Goal: Task Accomplishment & Management: Complete application form

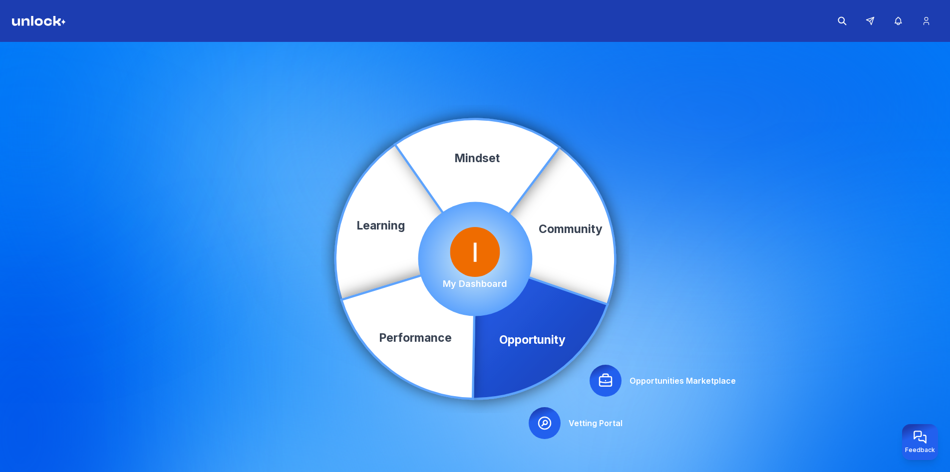
click at [604, 384] on icon at bounding box center [606, 381] width 16 height 16
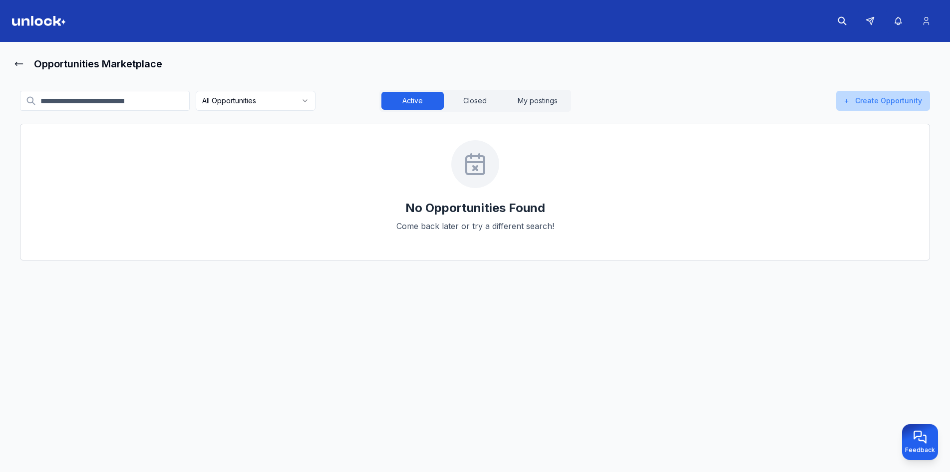
click at [867, 100] on button "+ Create Opportunity" at bounding box center [883, 101] width 94 height 20
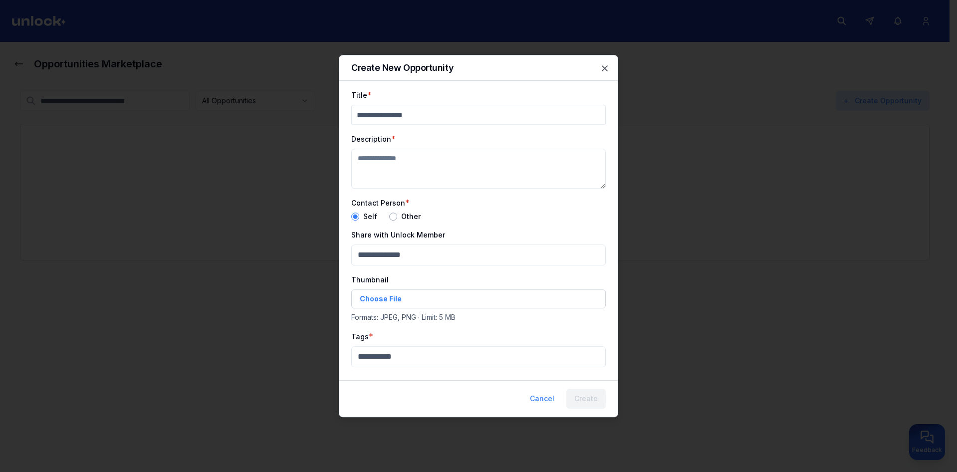
click at [424, 120] on input "Title" at bounding box center [478, 115] width 255 height 20
type input "**"
click at [408, 157] on textarea "Description" at bounding box center [478, 169] width 255 height 40
type textarea "*"
click at [393, 303] on span "Choose File" at bounding box center [381, 299] width 42 height 10
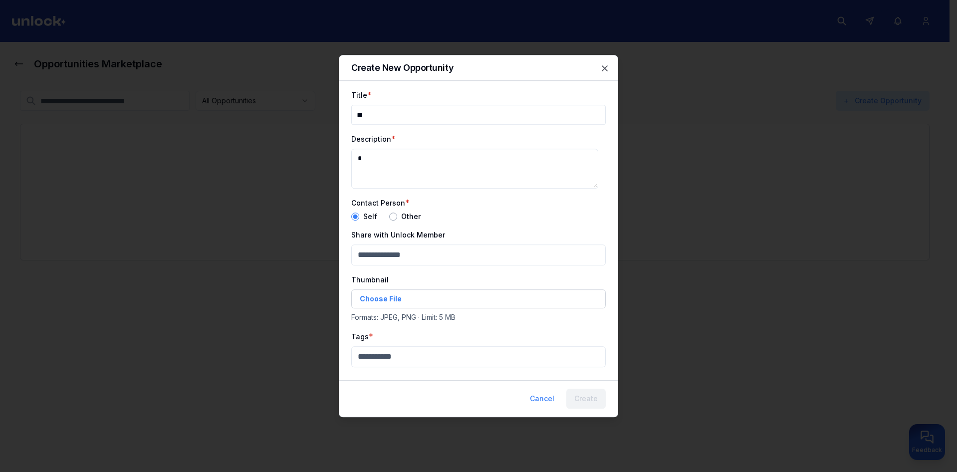
click at [360, 300] on input "Choose File" at bounding box center [359, 299] width 0 height 0
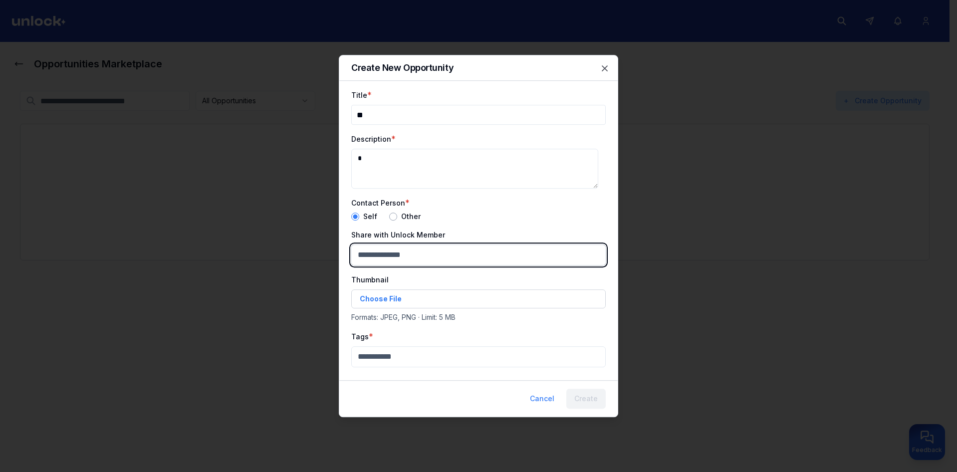
click at [391, 256] on body "Opportunities Marketplace All Opportunities Active Closed My postings + Create …" at bounding box center [475, 236] width 950 height 472
type input "***"
click at [424, 295] on div "[PERSON_NAME]" at bounding box center [474, 295] width 241 height 16
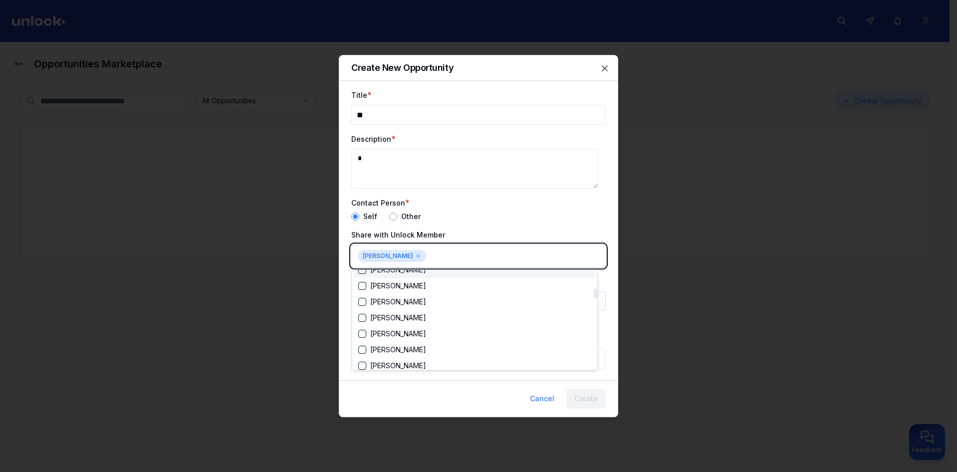
scroll to position [588, 0]
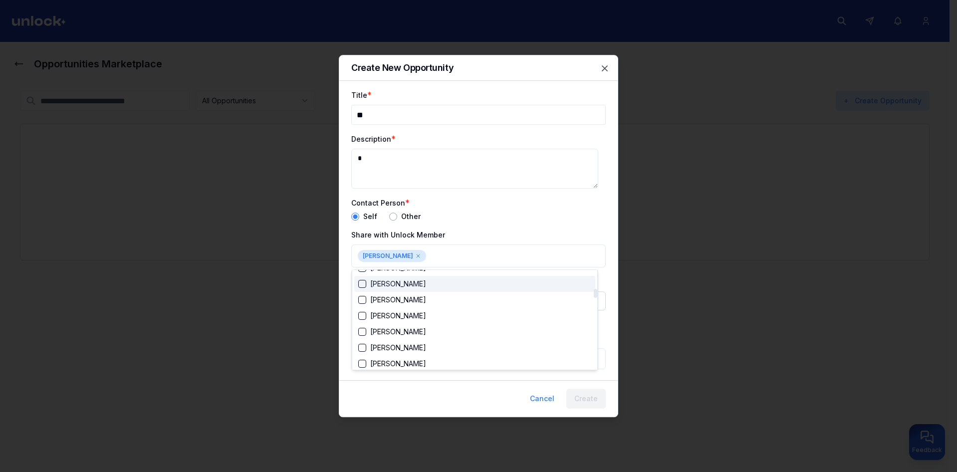
click at [495, 218] on div at bounding box center [478, 236] width 957 height 472
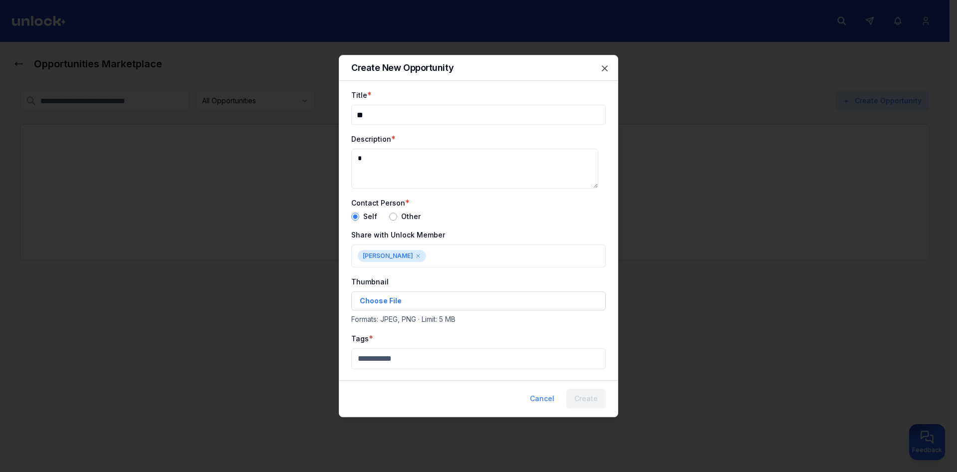
scroll to position [99, 0]
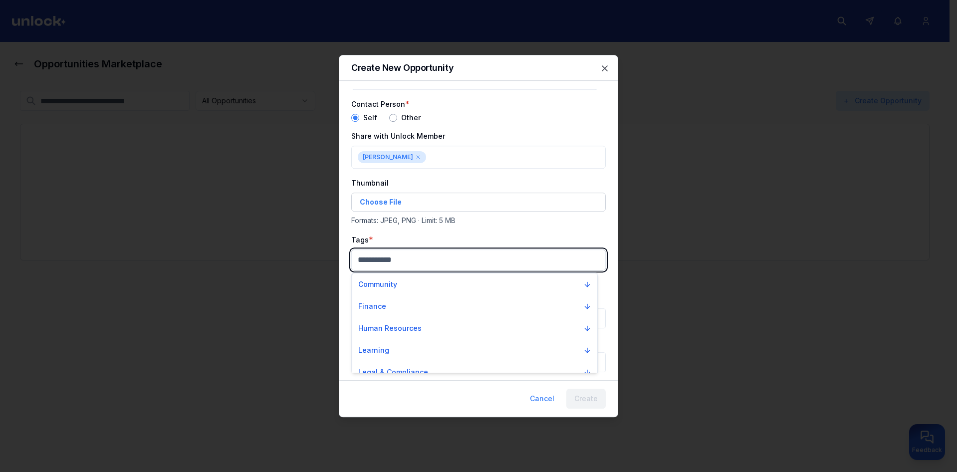
click at [464, 267] on body "Opportunities Marketplace All Opportunities Active Closed My postings + Create …" at bounding box center [475, 236] width 950 height 472
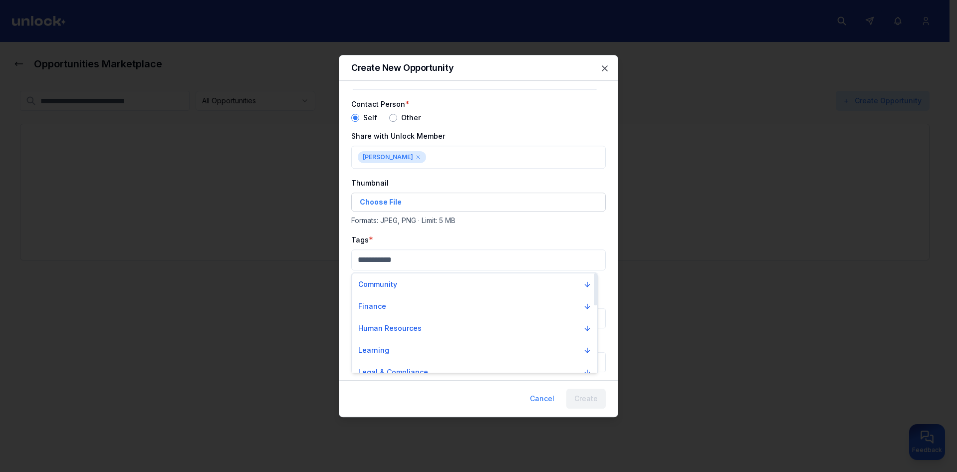
click at [451, 295] on div "Community" at bounding box center [474, 285] width 245 height 22
click at [446, 287] on button "Community" at bounding box center [474, 285] width 241 height 18
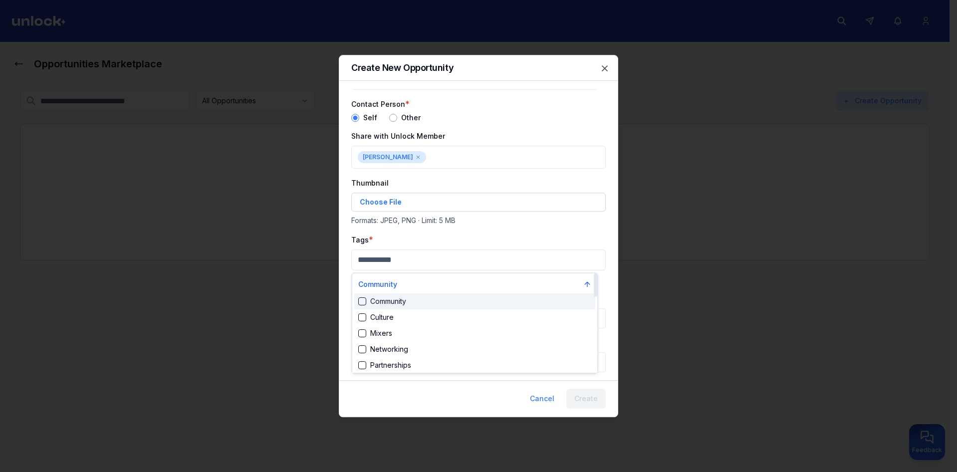
drag, startPoint x: 447, startPoint y: 303, endPoint x: 446, endPoint y: 326, distance: 23.0
click at [447, 305] on div "Community" at bounding box center [474, 302] width 241 height 16
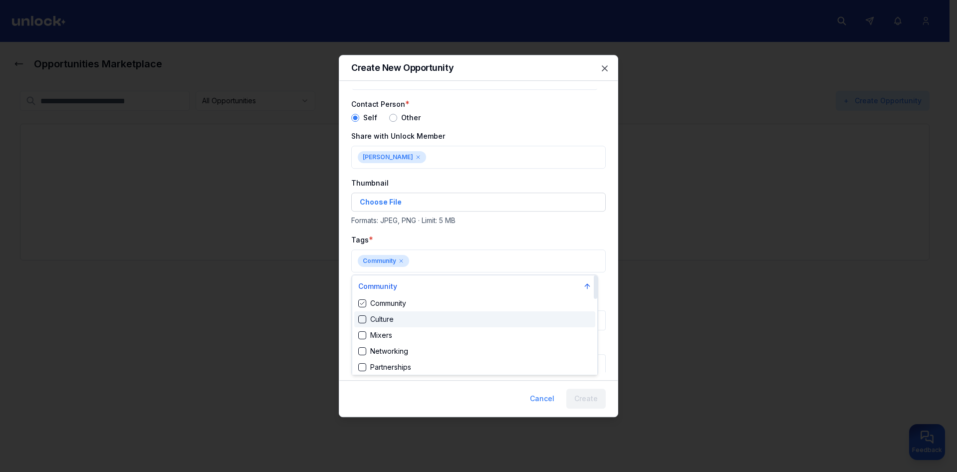
click at [446, 326] on div "Culture" at bounding box center [474, 319] width 241 height 16
click at [495, 221] on div at bounding box center [478, 236] width 957 height 472
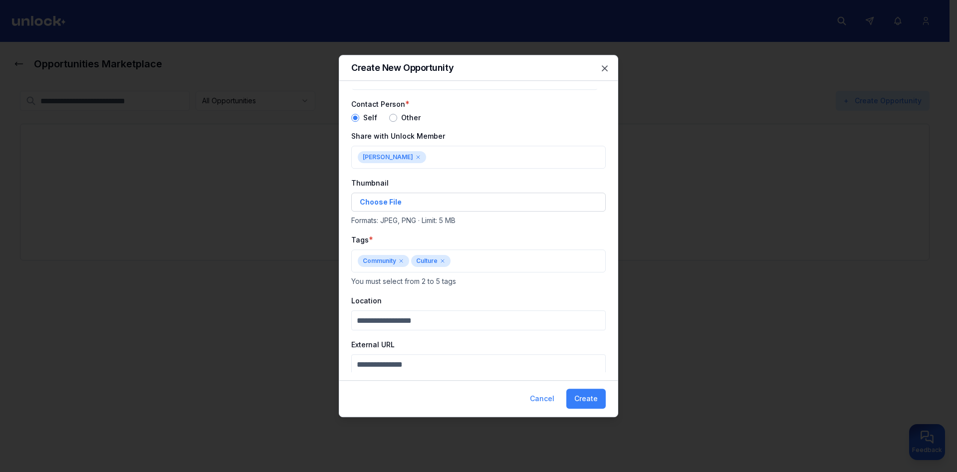
click at [584, 396] on button "Create" at bounding box center [586, 399] width 39 height 20
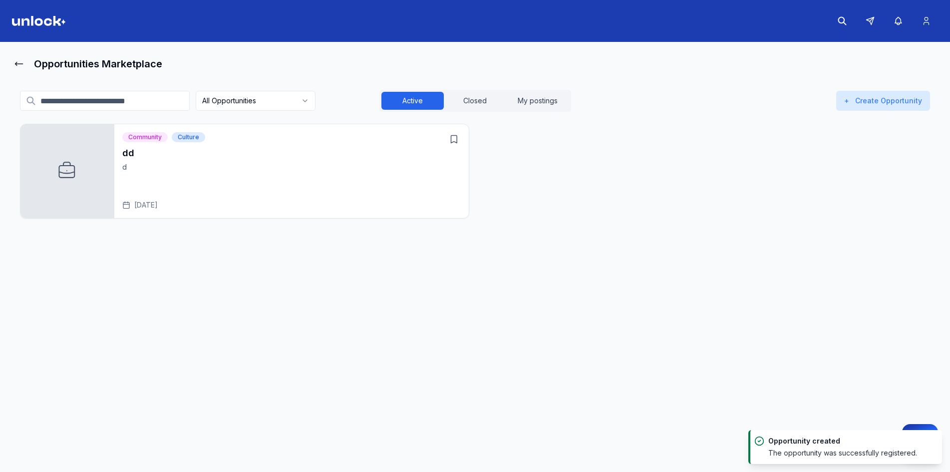
click at [906, 111] on div "All Opportunities Active Closed My postings + Create Opportunity" at bounding box center [475, 101] width 910 height 22
click at [510, 202] on div "Community Culture dd d [DATE]" at bounding box center [475, 171] width 910 height 95
click at [395, 200] on div "dd d [DATE]" at bounding box center [291, 178] width 338 height 64
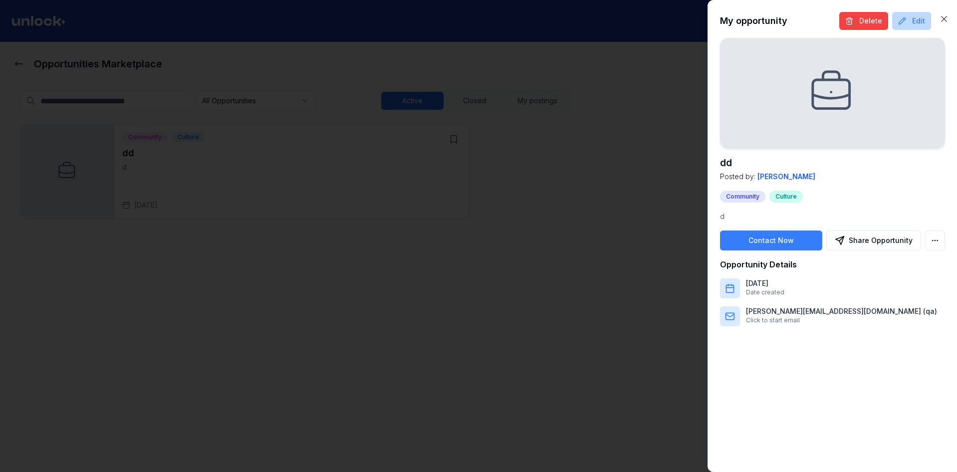
click at [923, 14] on button "Edit" at bounding box center [912, 21] width 39 height 18
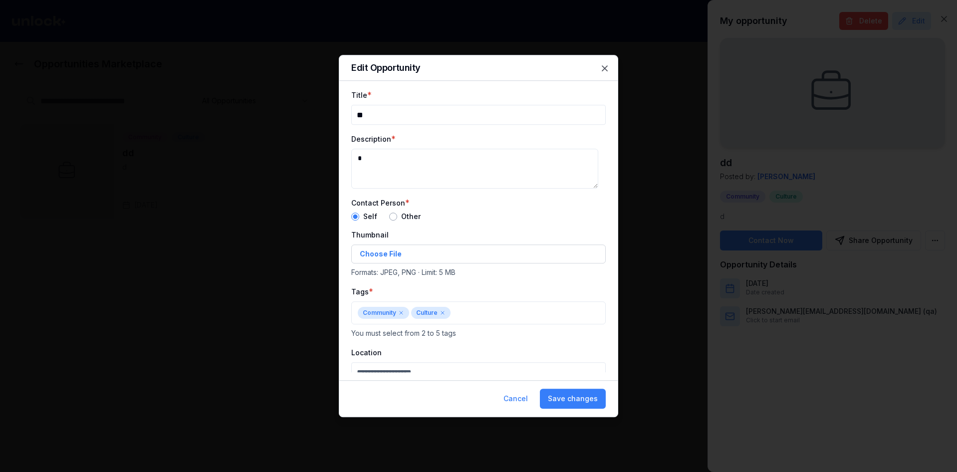
scroll to position [74, 0]
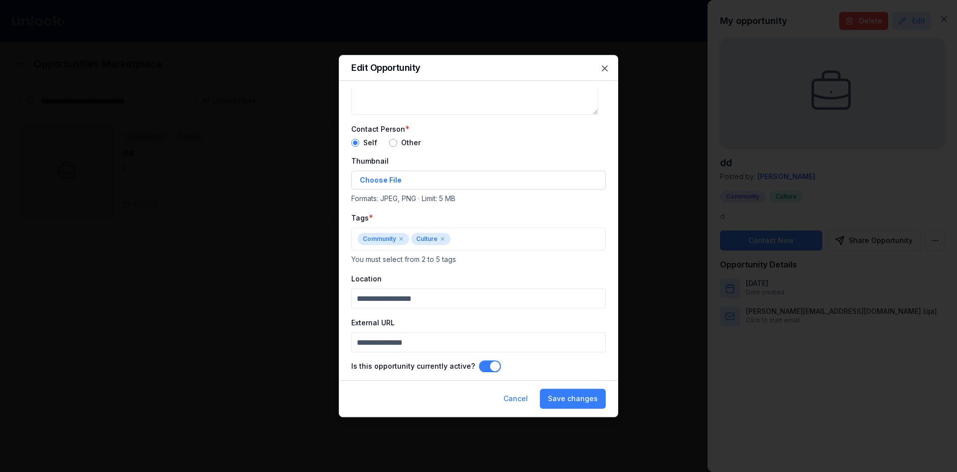
click at [455, 341] on input "External URL" at bounding box center [478, 342] width 255 height 20
type input "**********"
click at [567, 394] on button "Save changes" at bounding box center [573, 399] width 66 height 20
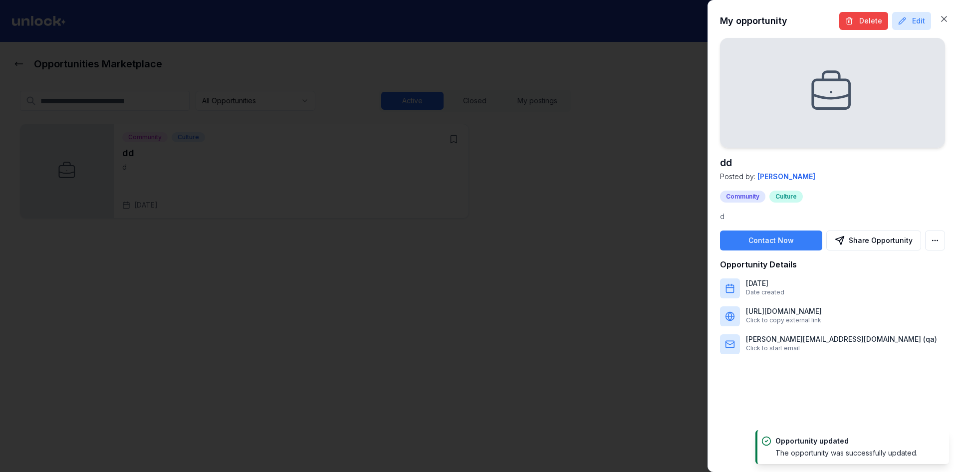
click at [428, 247] on div at bounding box center [478, 236] width 957 height 472
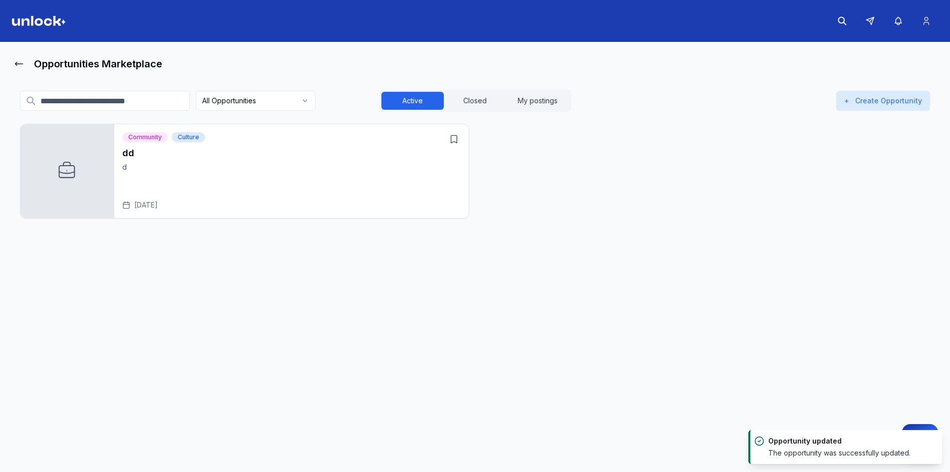
click at [428, 188] on div "dd d [DATE]" at bounding box center [291, 178] width 338 height 64
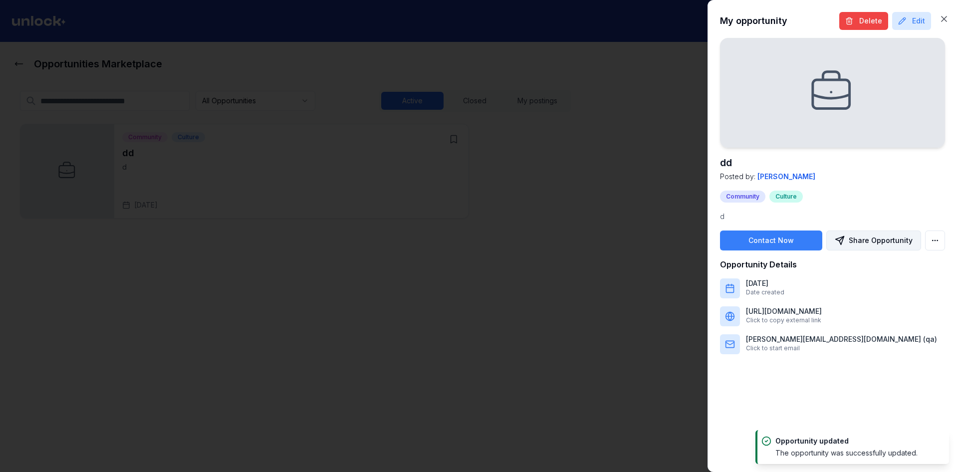
click at [866, 250] on button "Share Opportunity" at bounding box center [874, 241] width 95 height 20
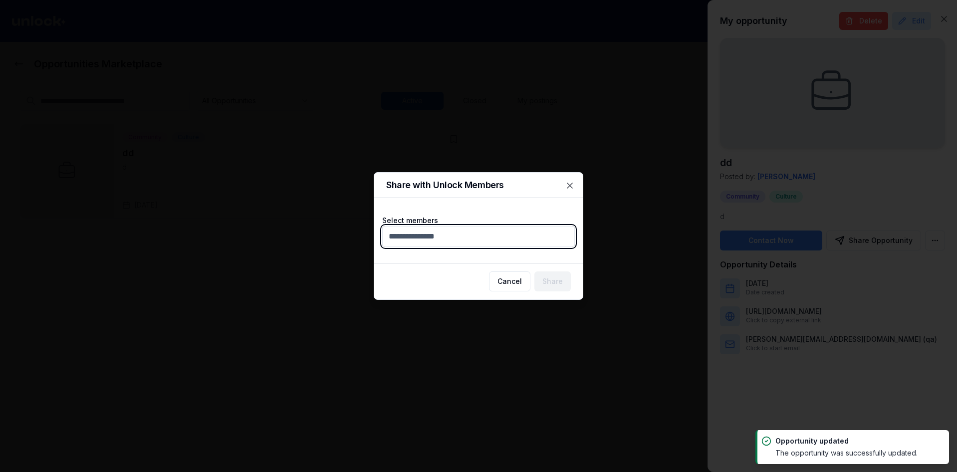
click at [449, 238] on body "Opportunities Marketplace All Opportunities Active Closed My postings + Create …" at bounding box center [475, 236] width 950 height 472
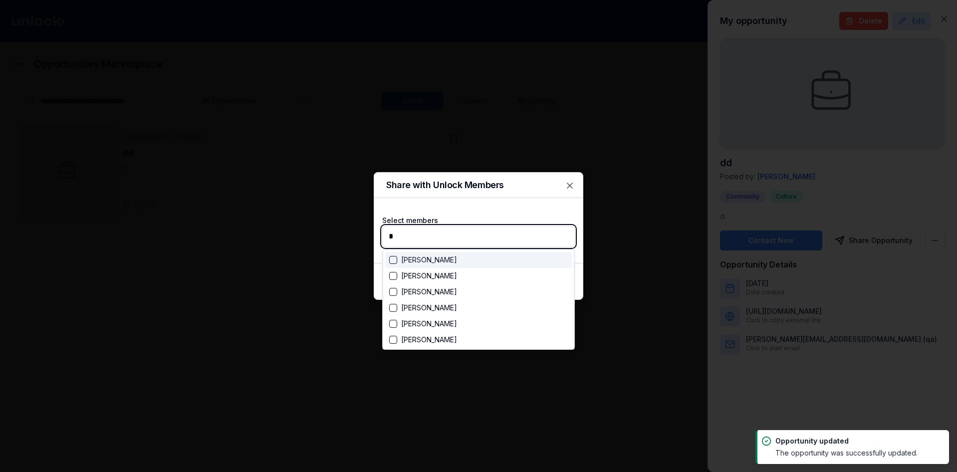
type input "**"
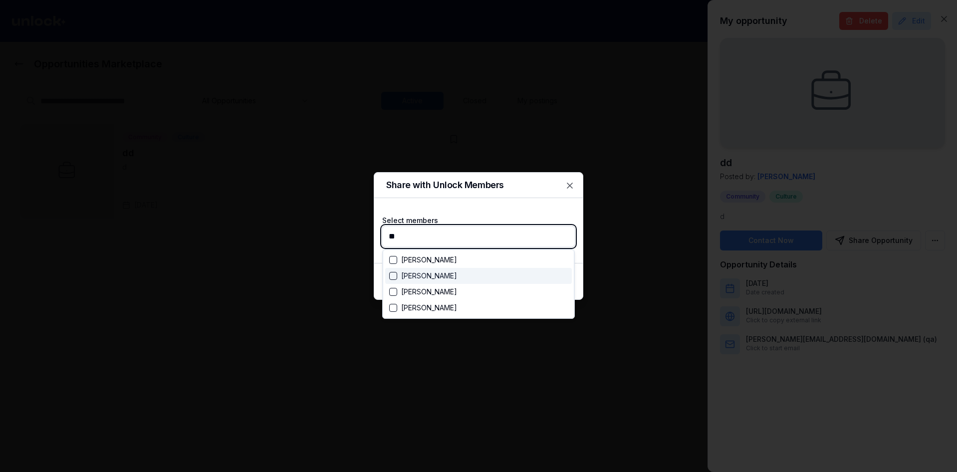
click at [428, 282] on div "[PERSON_NAME]" at bounding box center [478, 276] width 187 height 16
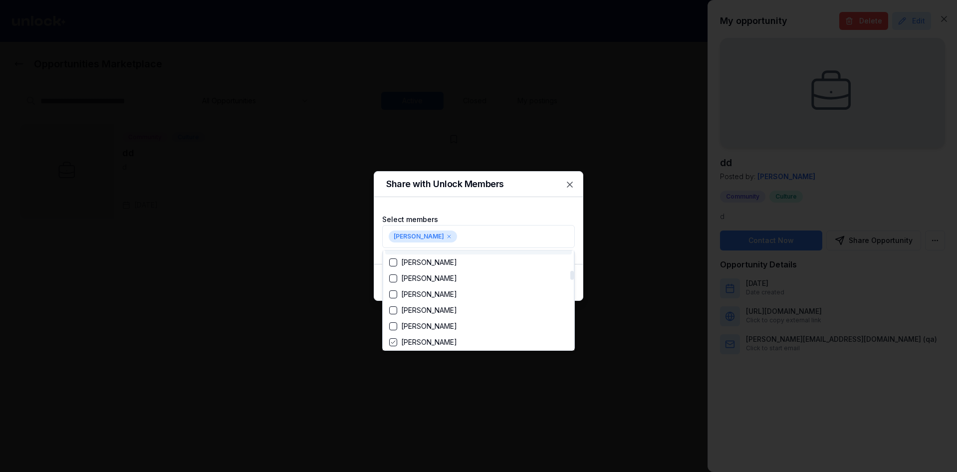
click at [532, 218] on div at bounding box center [478, 236] width 957 height 472
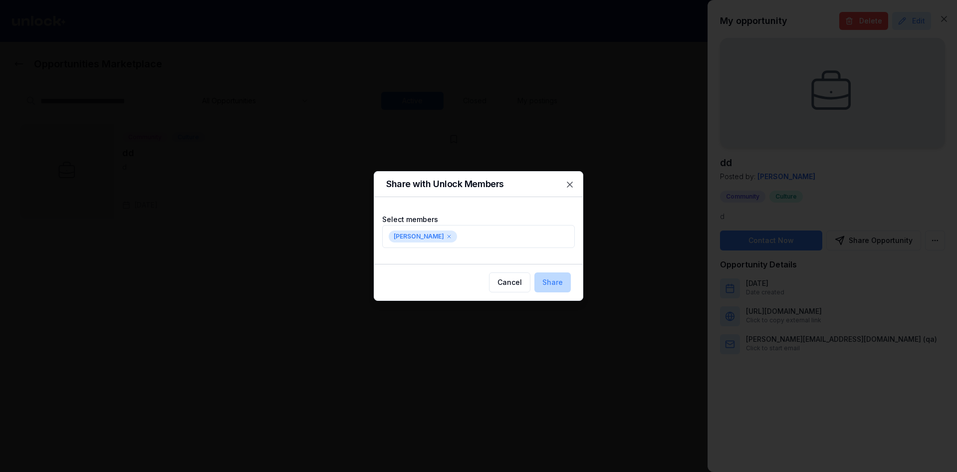
click at [564, 277] on button "Share" at bounding box center [553, 283] width 36 height 20
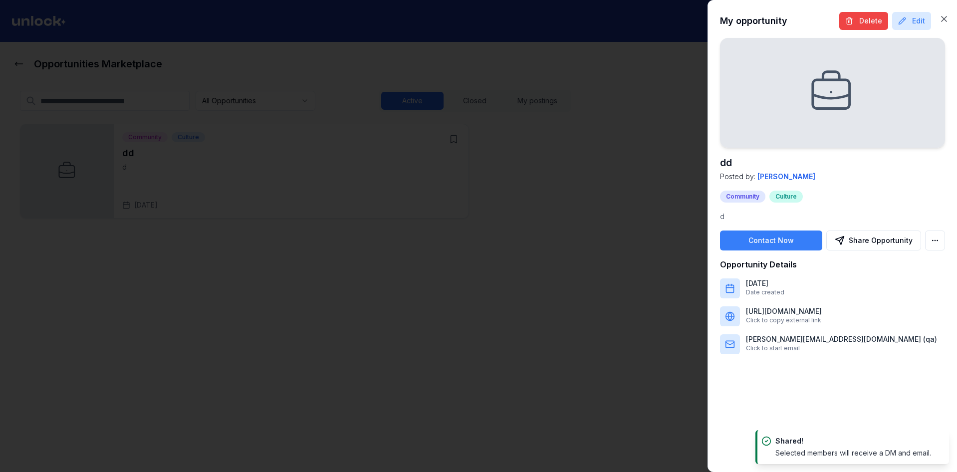
drag, startPoint x: 595, startPoint y: 227, endPoint x: 404, endPoint y: 196, distance: 193.8
click at [584, 221] on div at bounding box center [478, 236] width 957 height 472
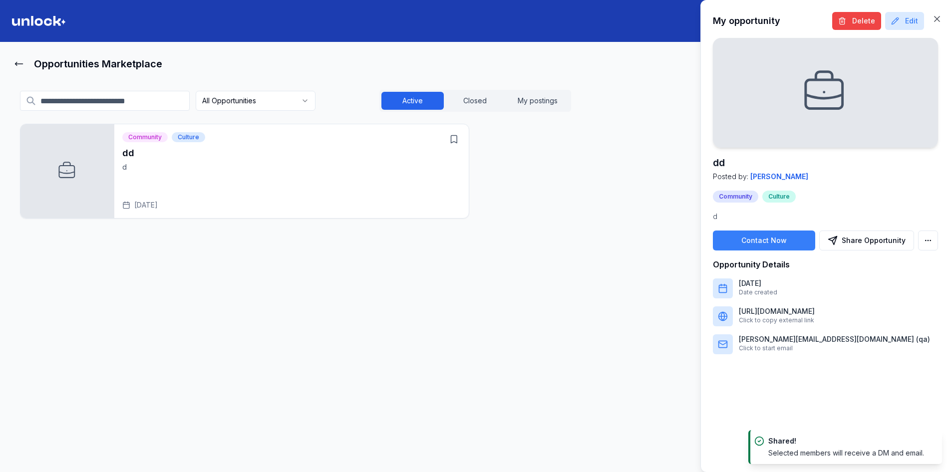
click at [373, 182] on div "dd d [DATE]" at bounding box center [291, 178] width 338 height 64
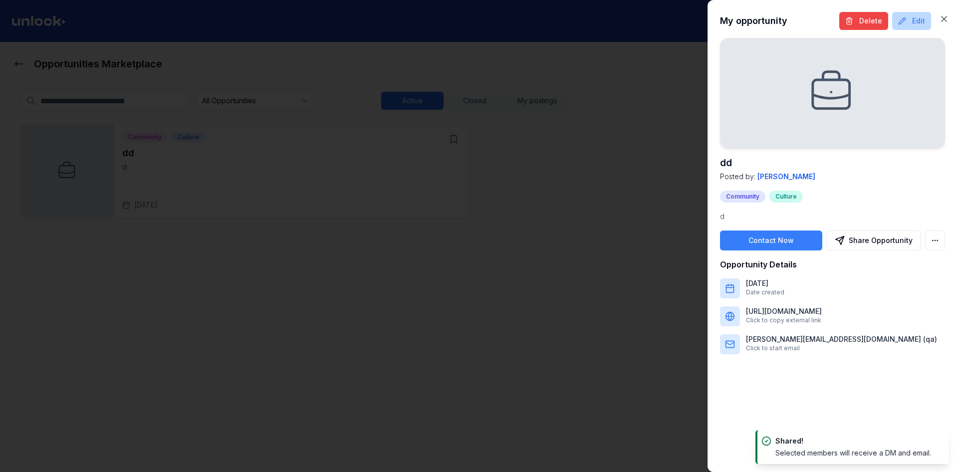
click at [906, 20] on icon at bounding box center [902, 20] width 6 height 6
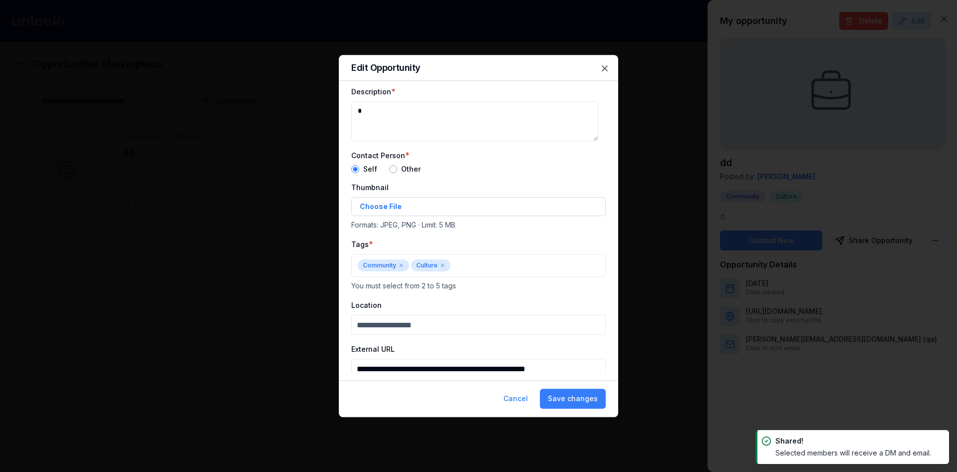
scroll to position [74, 0]
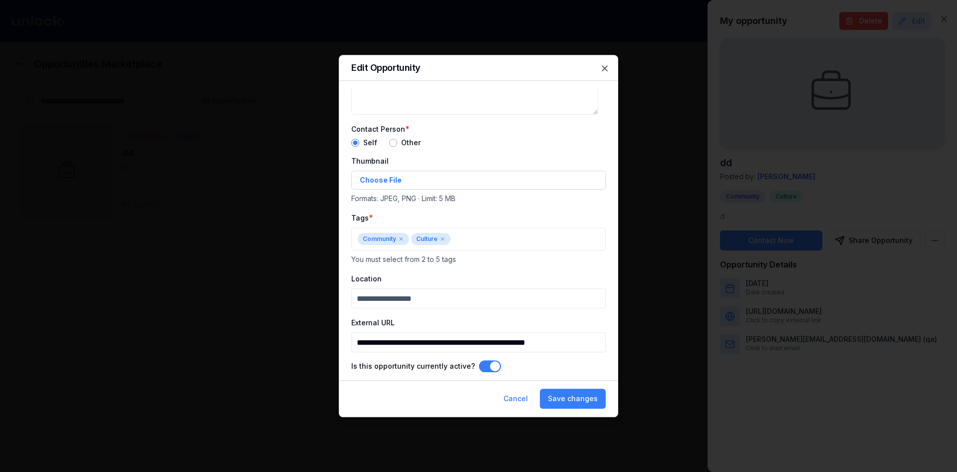
click at [496, 365] on div "Is this opportunity currently active?" at bounding box center [478, 366] width 255 height 12
click at [492, 366] on button "Is this opportunity currently active?" at bounding box center [490, 366] width 22 height 12
click at [571, 397] on button "Save changes" at bounding box center [573, 399] width 66 height 20
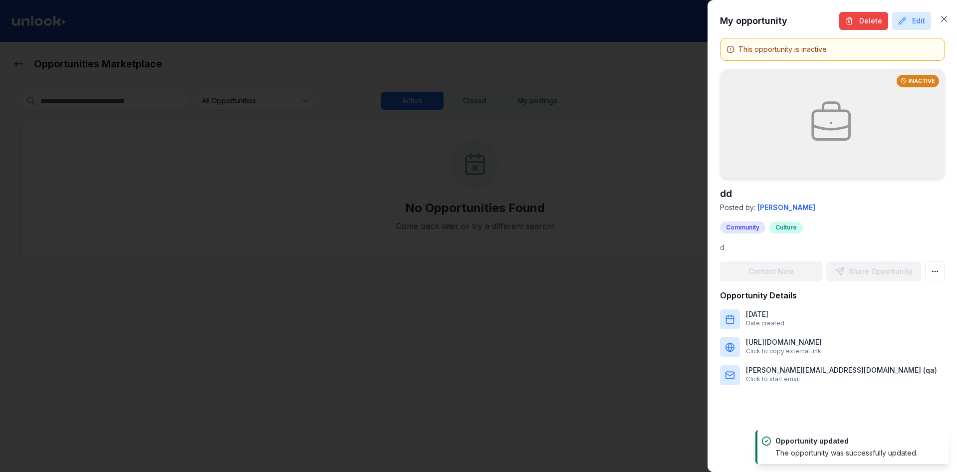
drag, startPoint x: 418, startPoint y: 172, endPoint x: 468, endPoint y: 136, distance: 62.2
click at [418, 172] on div at bounding box center [478, 236] width 957 height 472
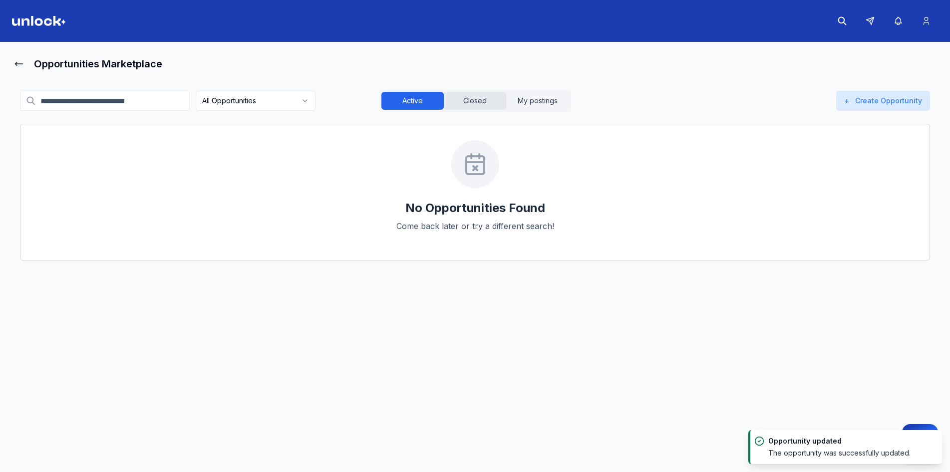
click at [477, 102] on button "Closed" at bounding box center [475, 101] width 62 height 18
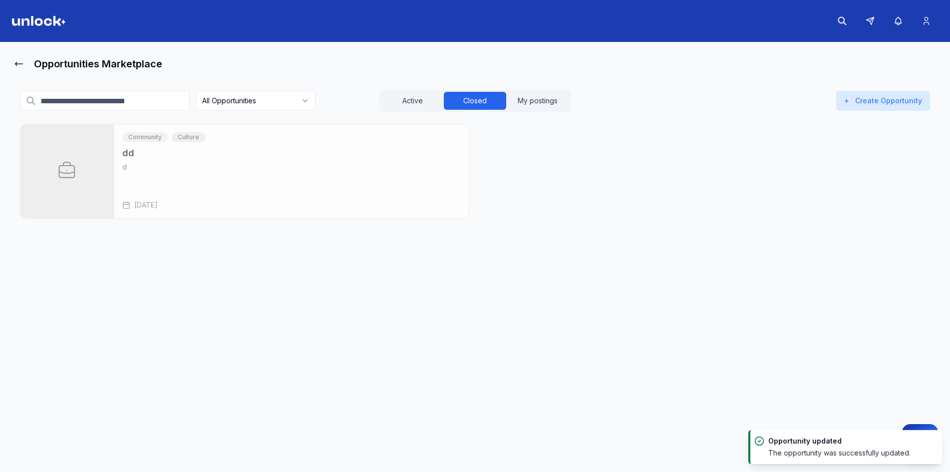
click at [209, 97] on html "Opportunities Marketplace All Opportunities Active Closed My postings + Create …" at bounding box center [475, 236] width 950 height 472
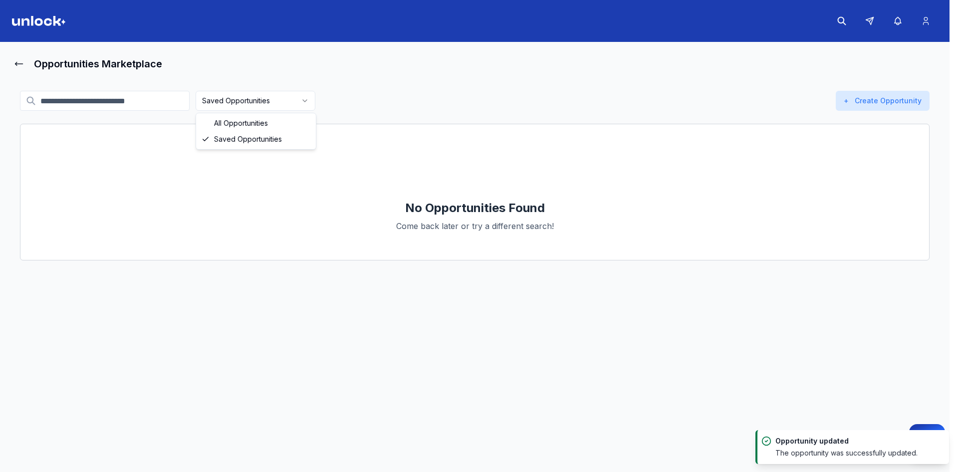
click at [254, 106] on html "Opportunities Marketplace Saved Opportunities Active Closed My postings + Creat…" at bounding box center [478, 236] width 957 height 472
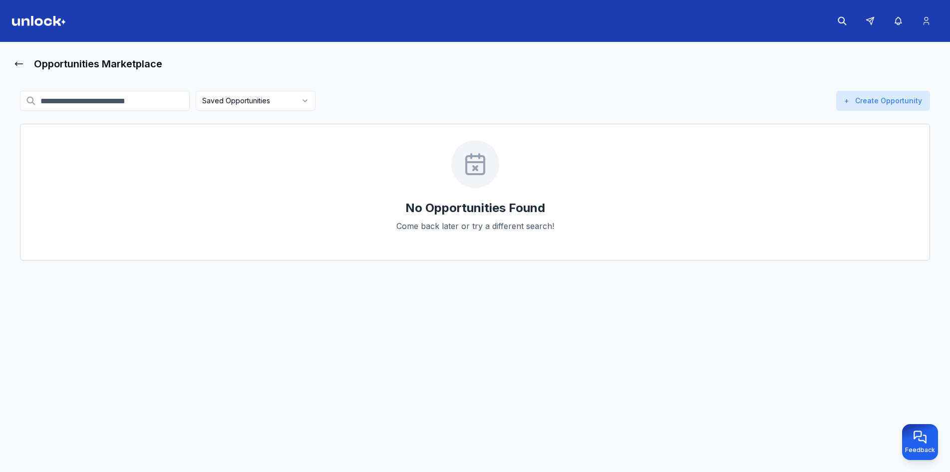
click at [257, 104] on html "Opportunities Marketplace Saved Opportunities Active Closed My postings + Creat…" at bounding box center [475, 236] width 950 height 472
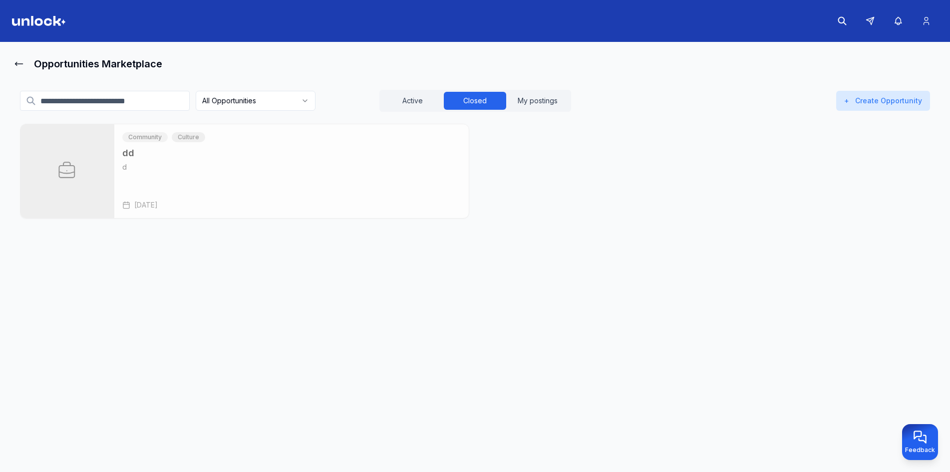
click at [492, 103] on button "Closed" at bounding box center [475, 101] width 62 height 18
click at [385, 140] on div "Community Culture" at bounding box center [274, 137] width 304 height 10
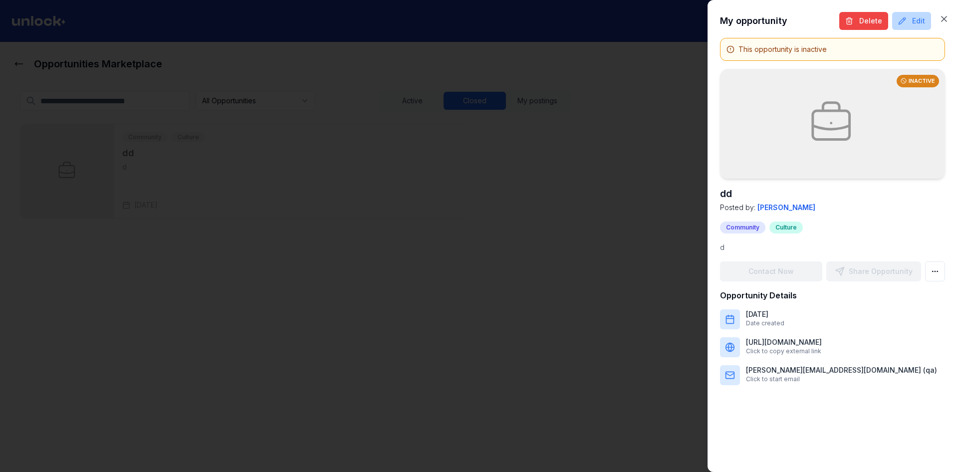
click at [911, 28] on button "Edit" at bounding box center [912, 21] width 39 height 18
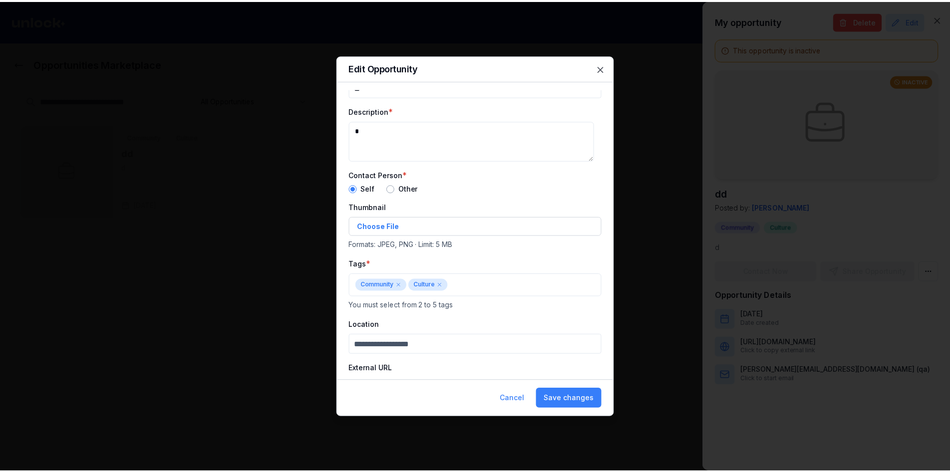
scroll to position [74, 0]
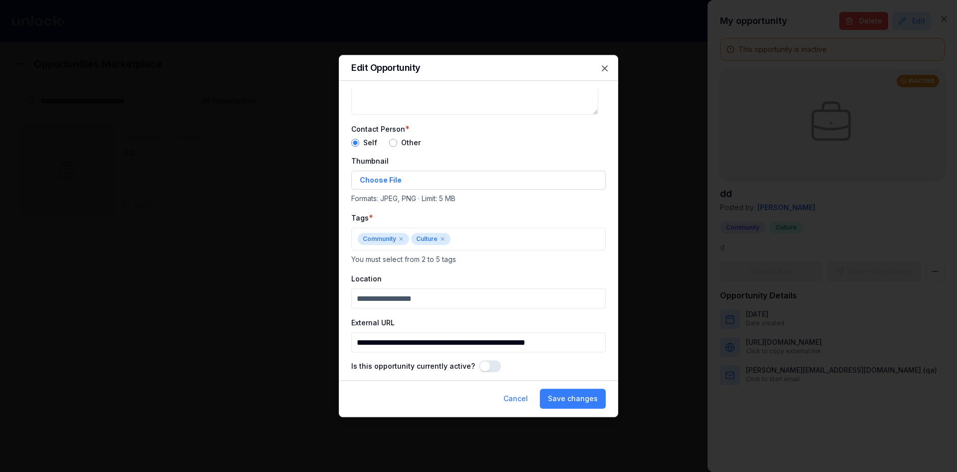
click at [481, 366] on button "Is this opportunity currently active?" at bounding box center [490, 366] width 22 height 12
click at [557, 393] on button "Save changes" at bounding box center [573, 399] width 66 height 20
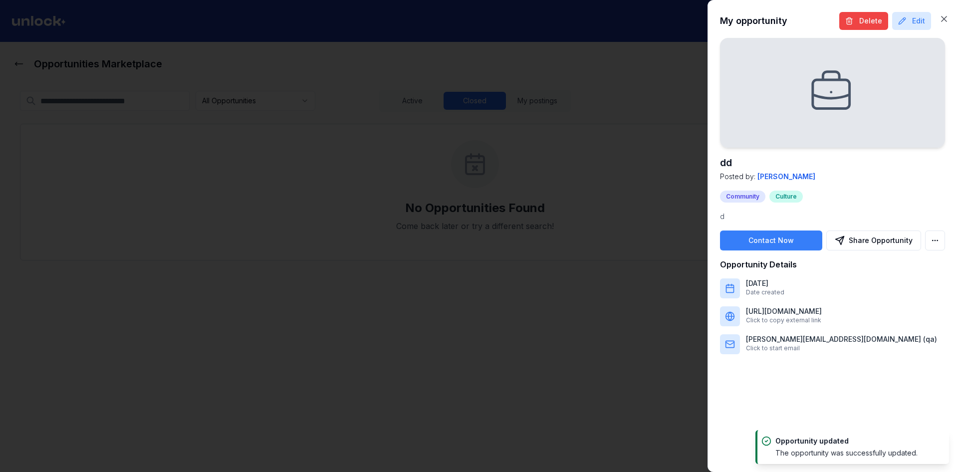
drag, startPoint x: 391, startPoint y: 140, endPoint x: 398, endPoint y: 94, distance: 46.5
click at [387, 120] on div at bounding box center [478, 236] width 957 height 472
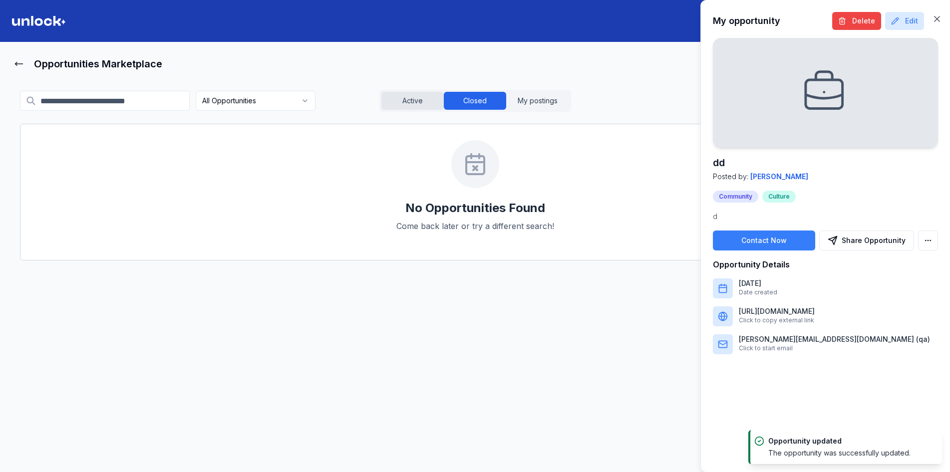
click at [407, 97] on button "Active" at bounding box center [412, 101] width 62 height 18
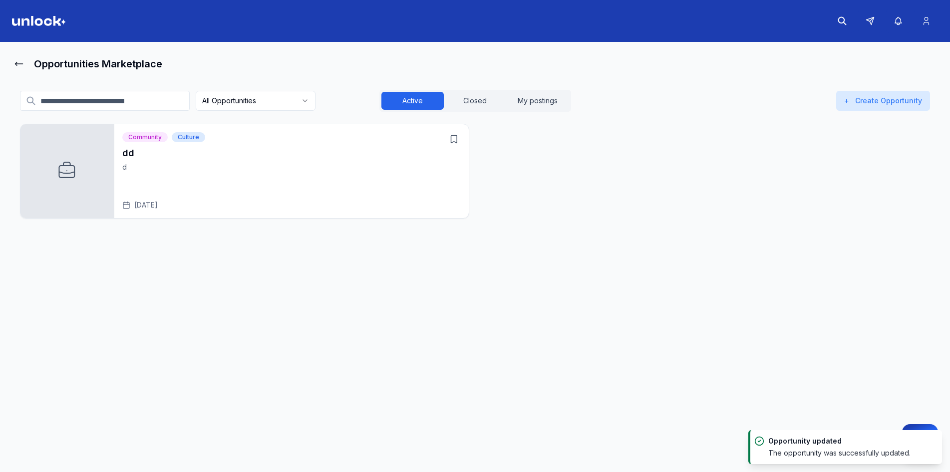
click at [408, 98] on button "Active" at bounding box center [412, 101] width 62 height 18
click at [871, 27] on button at bounding box center [870, 21] width 24 height 24
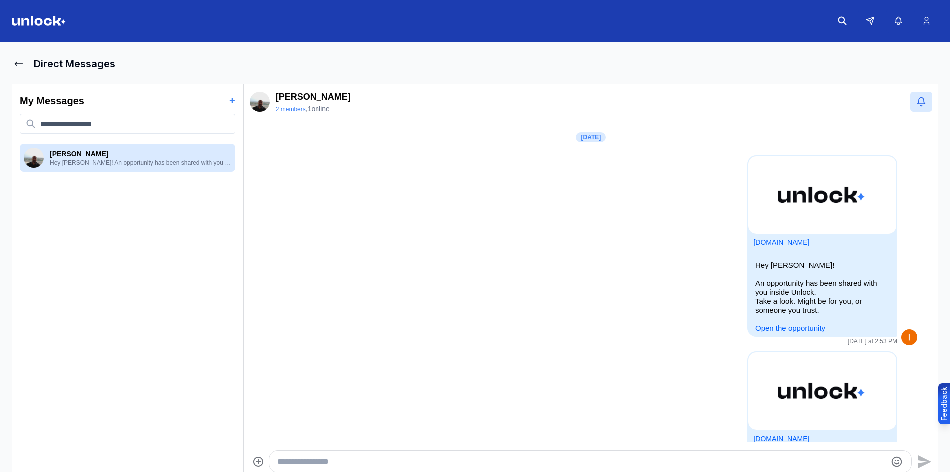
scroll to position [824, 0]
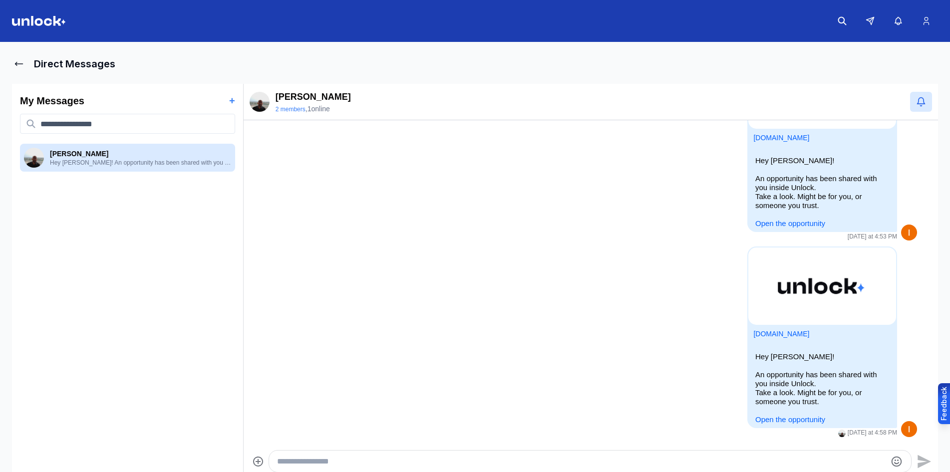
click at [485, 454] on div at bounding box center [590, 461] width 642 height 21
click at [490, 461] on textarea "Type your message" at bounding box center [581, 462] width 609 height 12
click at [490, 462] on textarea "Type your message" at bounding box center [581, 462] width 609 height 12
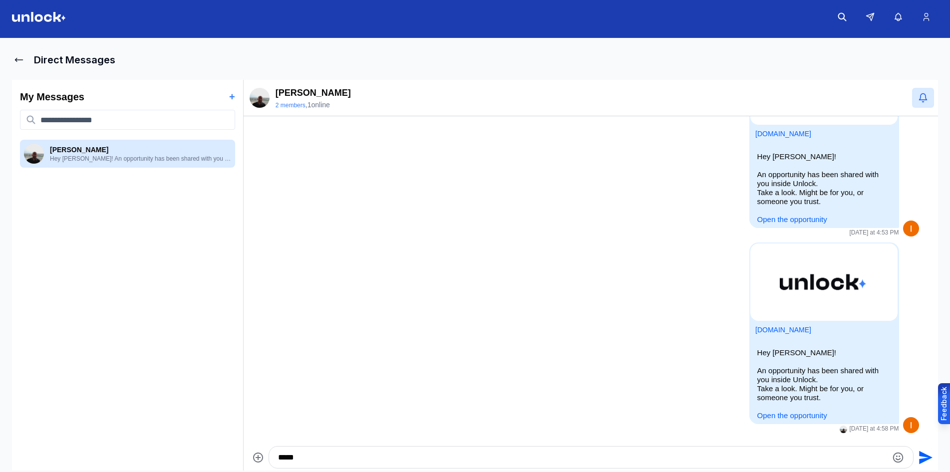
drag, startPoint x: 465, startPoint y: 460, endPoint x: 220, endPoint y: 470, distance: 244.8
click at [220, 470] on section "My Messages + [PERSON_NAME] Hey [PERSON_NAME]! An opportunity has been shared w…" at bounding box center [475, 275] width 926 height 391
type textarea "*****"
click at [922, 456] on icon "Send" at bounding box center [925, 457] width 13 height 13
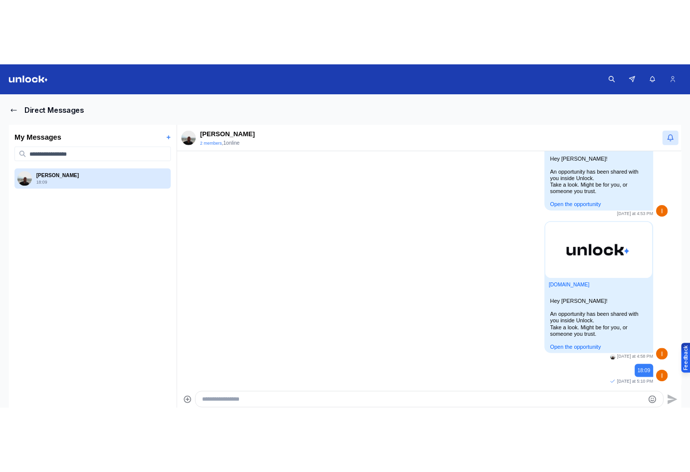
scroll to position [0, 0]
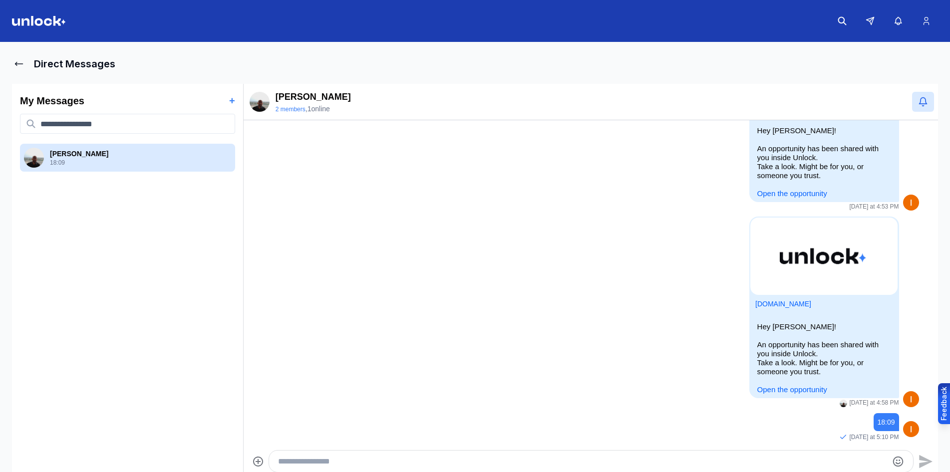
click at [40, 20] on img at bounding box center [39, 21] width 54 height 10
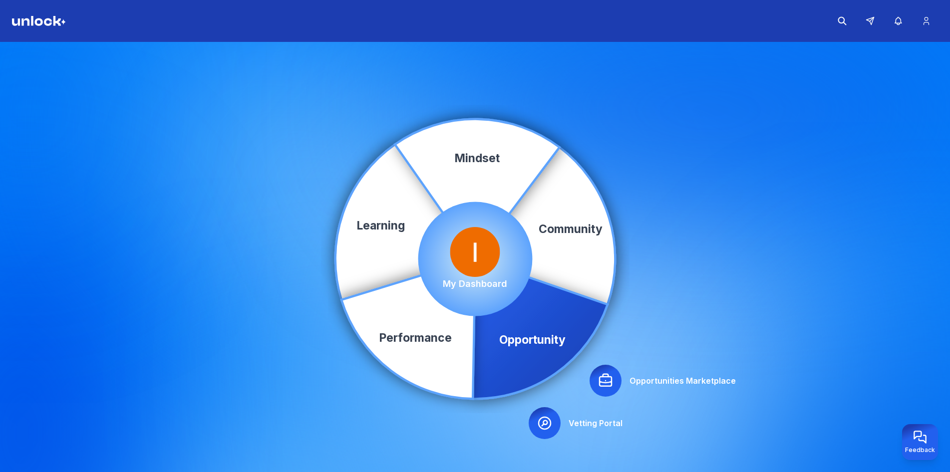
click at [608, 380] on icon at bounding box center [606, 381] width 16 height 16
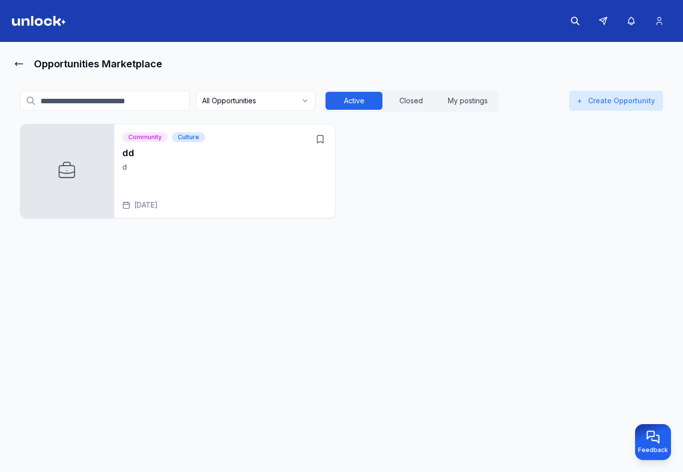
click at [253, 170] on p "d" at bounding box center [224, 167] width 205 height 10
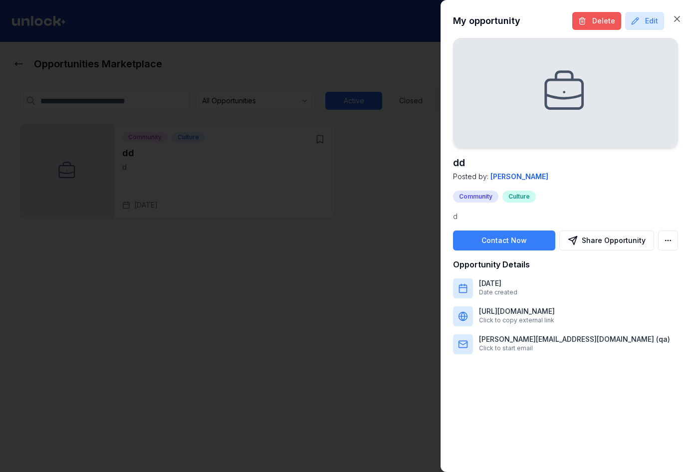
click at [610, 19] on button "Delete" at bounding box center [597, 21] width 49 height 18
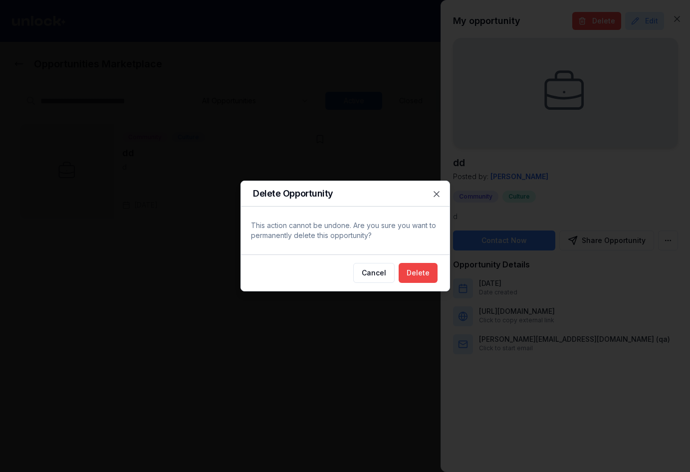
click at [428, 271] on button "Delete" at bounding box center [418, 273] width 39 height 20
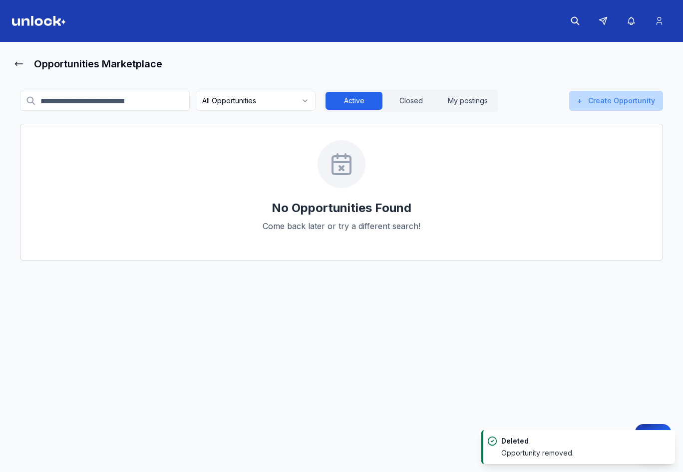
click at [618, 102] on button "+ Create Opportunity" at bounding box center [616, 101] width 94 height 20
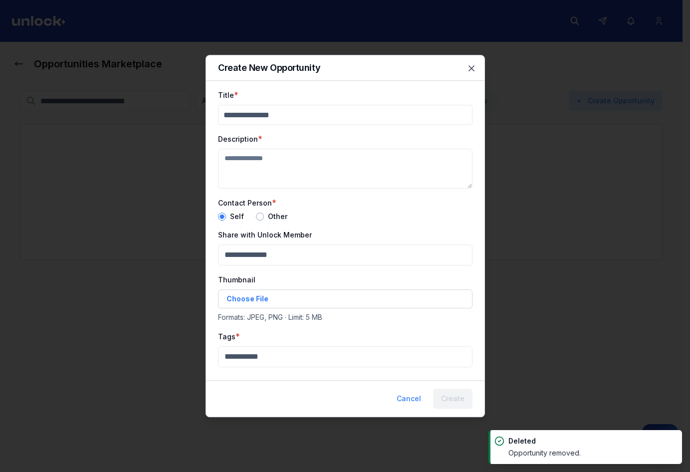
click at [317, 118] on input "Title" at bounding box center [345, 115] width 255 height 20
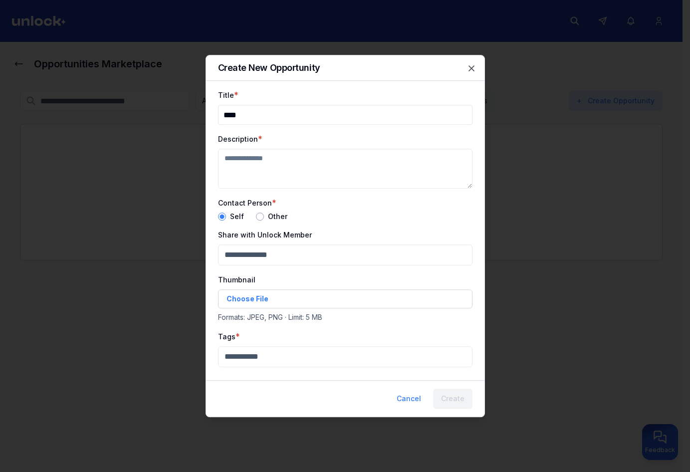
drag, startPoint x: 269, startPoint y: 110, endPoint x: 145, endPoint y: 129, distance: 124.7
click at [124, 123] on body "Opportunities Marketplace All Opportunities Active Closed My postings + Create …" at bounding box center [341, 236] width 683 height 472
type input "****"
drag, startPoint x: 270, startPoint y: 163, endPoint x: 276, endPoint y: 179, distance: 16.8
click at [271, 164] on textarea "Description" at bounding box center [345, 169] width 255 height 40
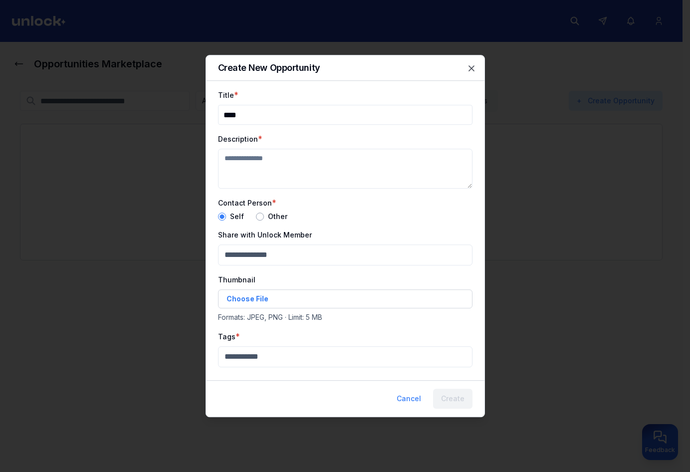
paste textarea "****"
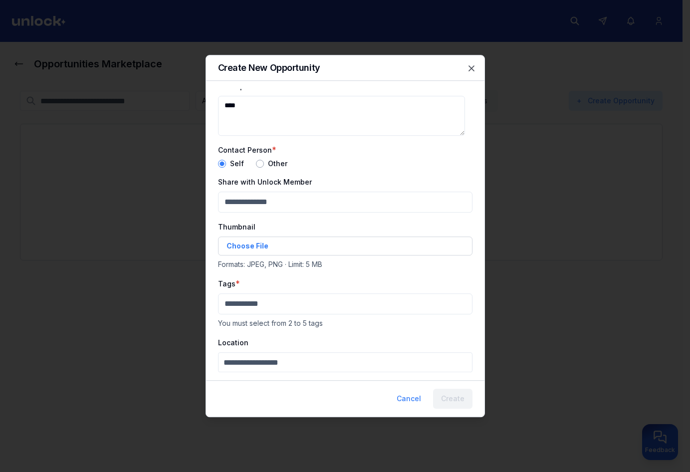
scroll to position [97, 0]
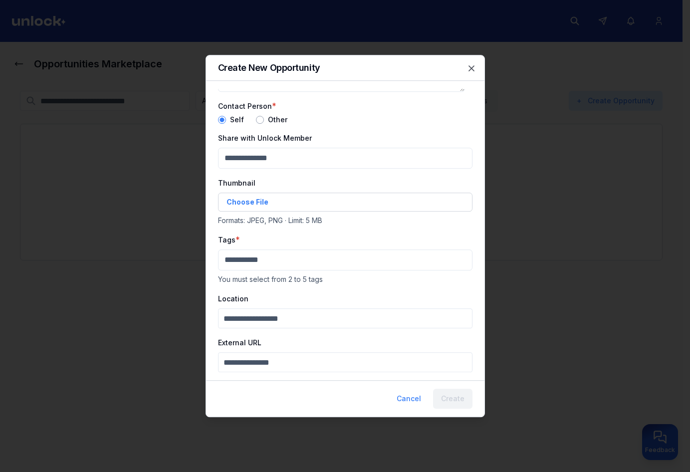
type textarea "****"
click at [254, 245] on div "Tags * You must select from 2 to 5 tags" at bounding box center [345, 259] width 255 height 51
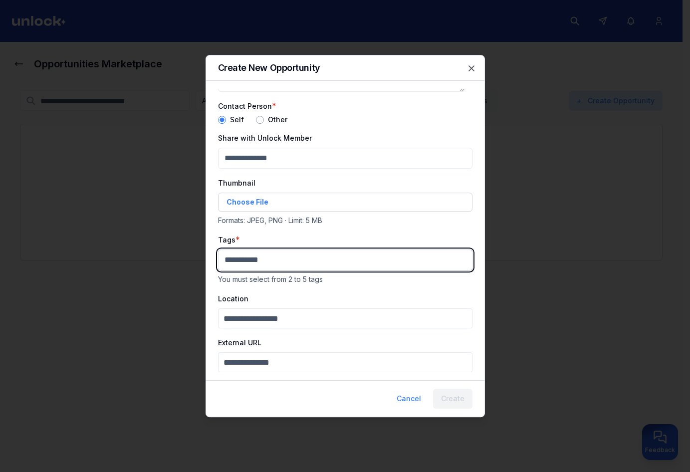
click at [258, 264] on body "Opportunities Marketplace All Opportunities Active Closed My postings + Create …" at bounding box center [341, 236] width 683 height 472
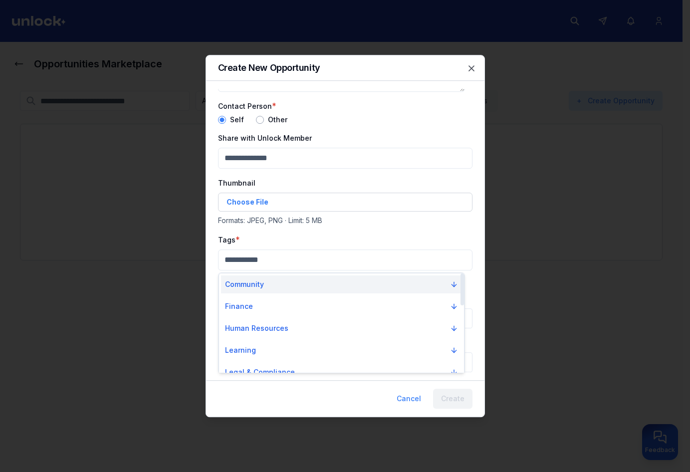
click at [256, 291] on button "Community" at bounding box center [341, 285] width 241 height 18
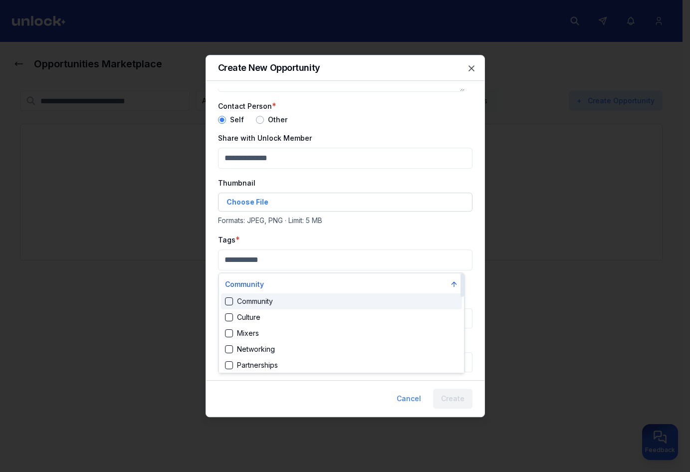
click at [256, 301] on div "Community" at bounding box center [249, 302] width 48 height 10
click at [260, 309] on div "Community" at bounding box center [341, 304] width 241 height 16
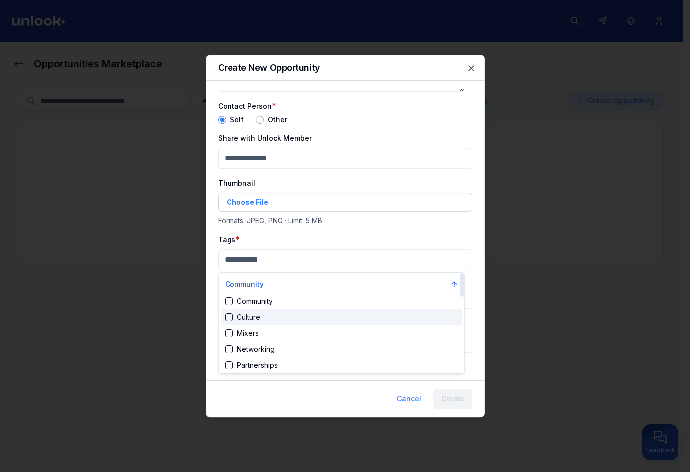
click at [267, 317] on div "Culture" at bounding box center [341, 317] width 241 height 16
click at [289, 316] on div "Culture" at bounding box center [341, 319] width 241 height 16
click at [293, 304] on div "Community" at bounding box center [341, 302] width 241 height 16
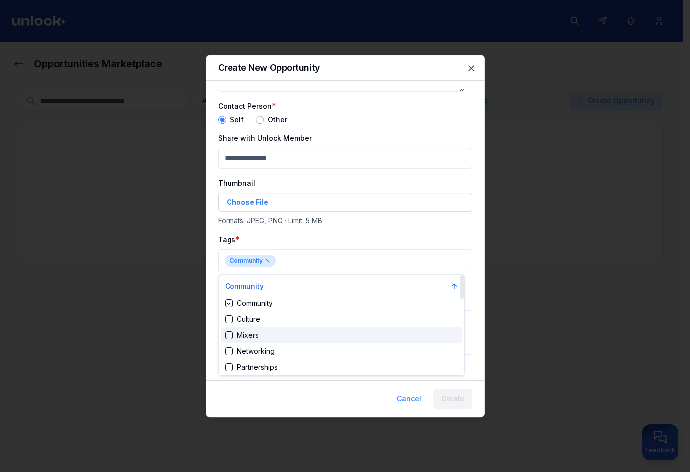
click at [294, 328] on div "Mixers" at bounding box center [341, 335] width 241 height 16
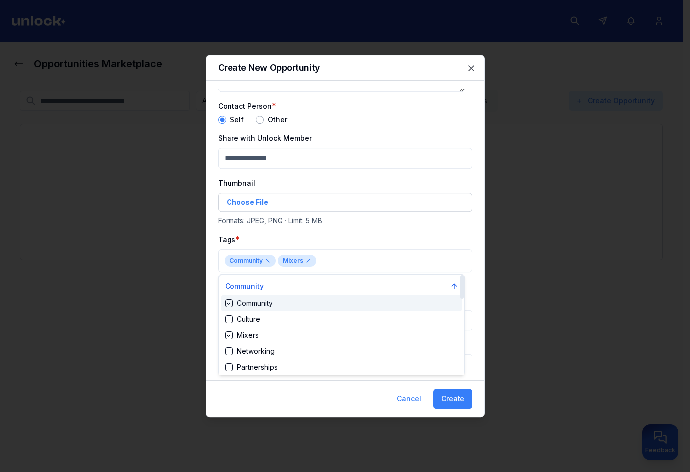
drag, startPoint x: 355, startPoint y: 234, endPoint x: 364, endPoint y: 231, distance: 9.6
click at [356, 233] on div at bounding box center [345, 236] width 690 height 472
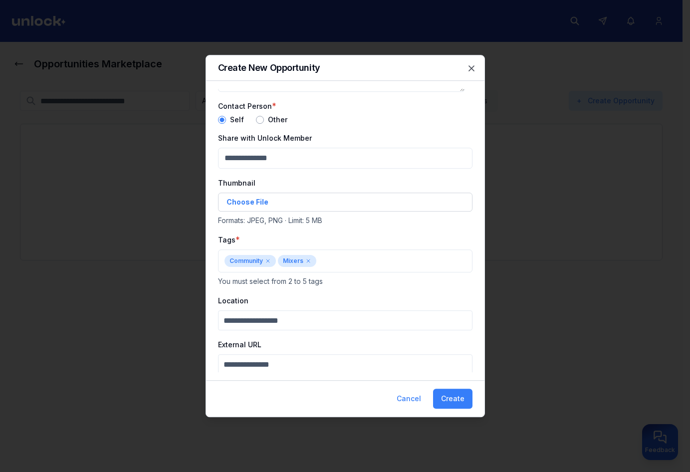
click at [320, 199] on label "Choose File" at bounding box center [345, 202] width 255 height 19
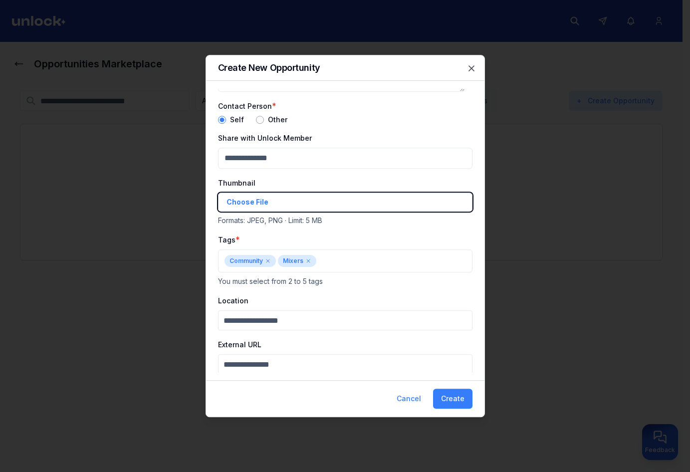
click at [227, 299] on input "Choose File" at bounding box center [226, 299] width 0 height 0
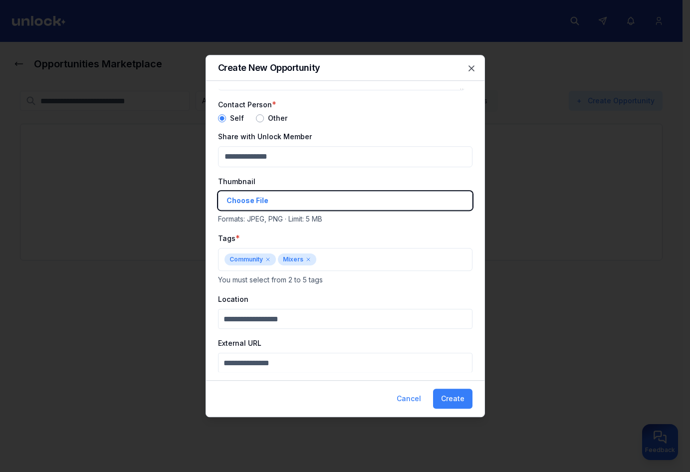
scroll to position [99, 0]
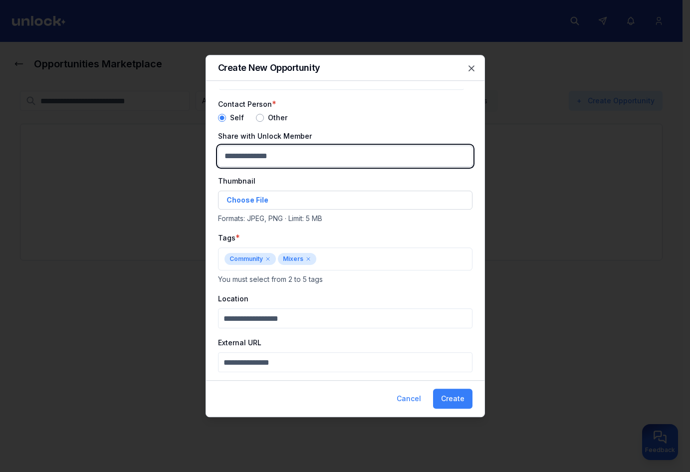
click at [277, 154] on body "Opportunities Marketplace All Opportunities Active Closed My postings + Create …" at bounding box center [341, 236] width 683 height 472
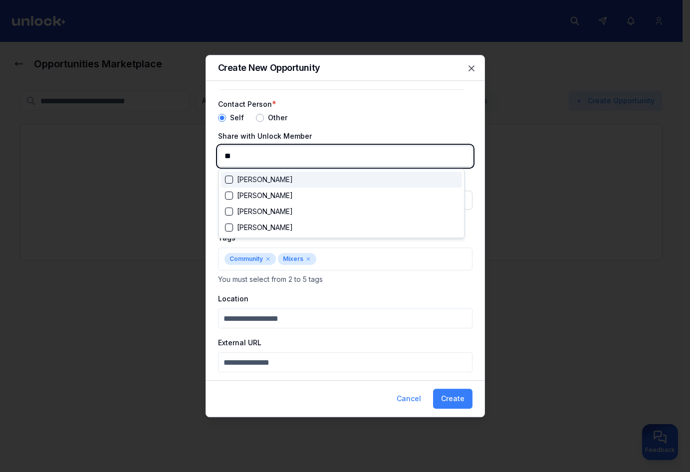
type input "***"
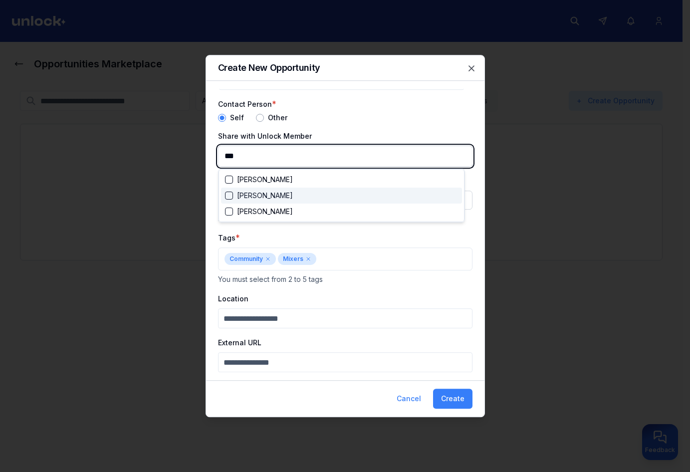
click at [280, 194] on div "[PERSON_NAME]" at bounding box center [259, 196] width 68 height 10
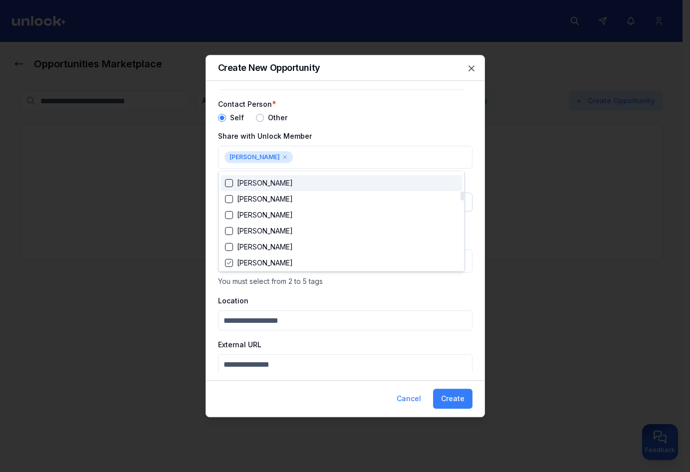
click at [569, 154] on div at bounding box center [345, 236] width 690 height 472
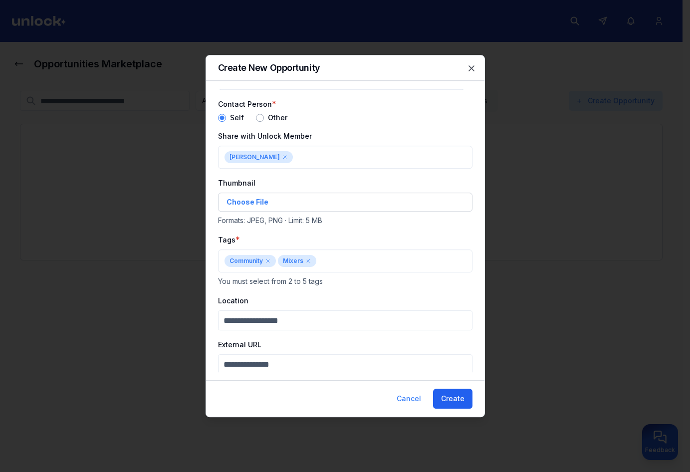
click at [461, 400] on button "Create" at bounding box center [452, 399] width 39 height 20
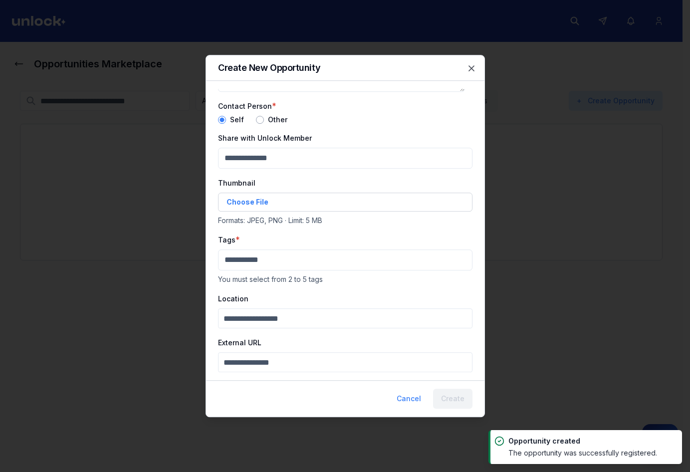
scroll to position [97, 0]
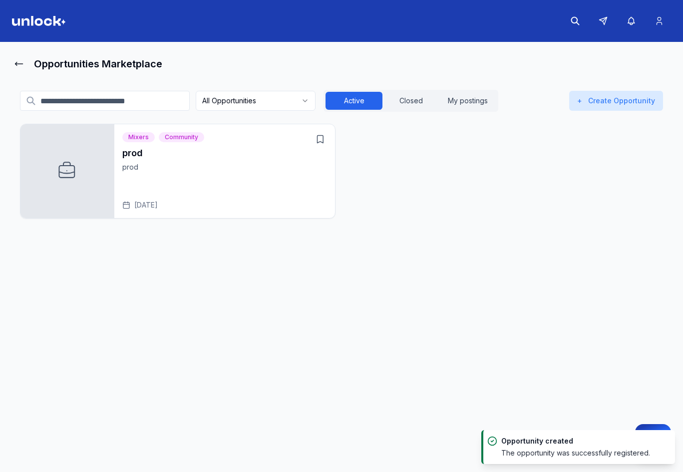
click at [206, 181] on div "prod prod [DATE]" at bounding box center [224, 178] width 205 height 64
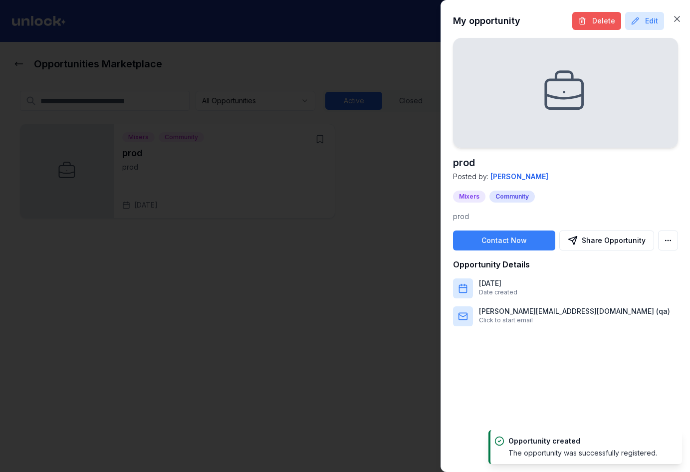
click at [582, 23] on icon at bounding box center [583, 21] width 8 height 8
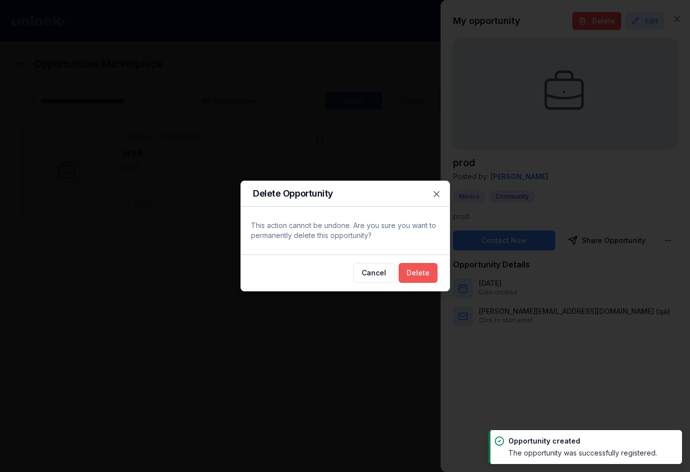
click at [421, 268] on button "Delete" at bounding box center [418, 273] width 39 height 20
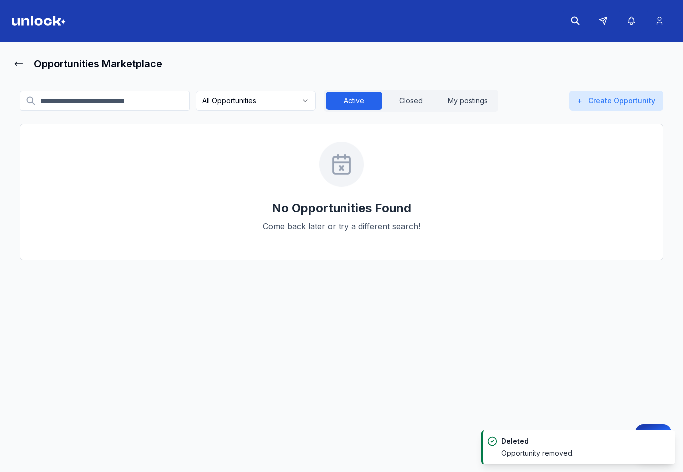
click at [327, 219] on div "No Opportunities Found Come back later or try a different search!" at bounding box center [341, 192] width 643 height 137
click at [632, 94] on button "+ Create Opportunity" at bounding box center [616, 101] width 94 height 20
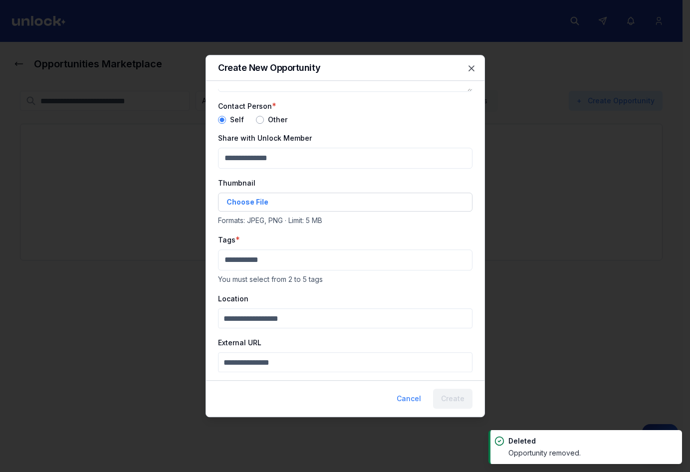
drag, startPoint x: 276, startPoint y: 363, endPoint x: 283, endPoint y: 368, distance: 8.3
click at [277, 364] on input "External URL" at bounding box center [345, 362] width 255 height 20
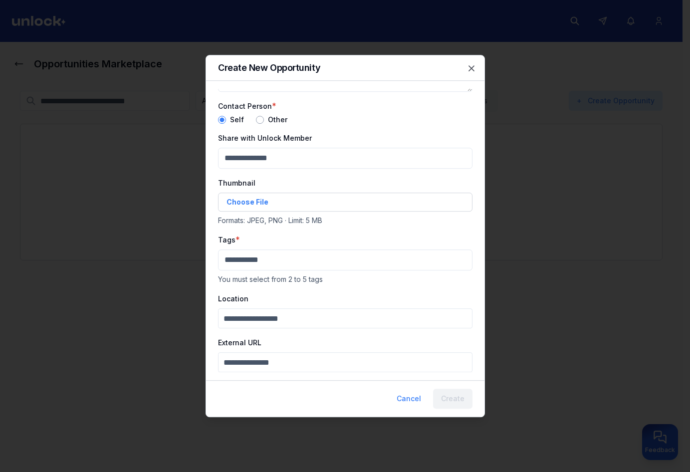
type input "**********"
click at [296, 322] on input "Location" at bounding box center [345, 318] width 255 height 20
type input "***"
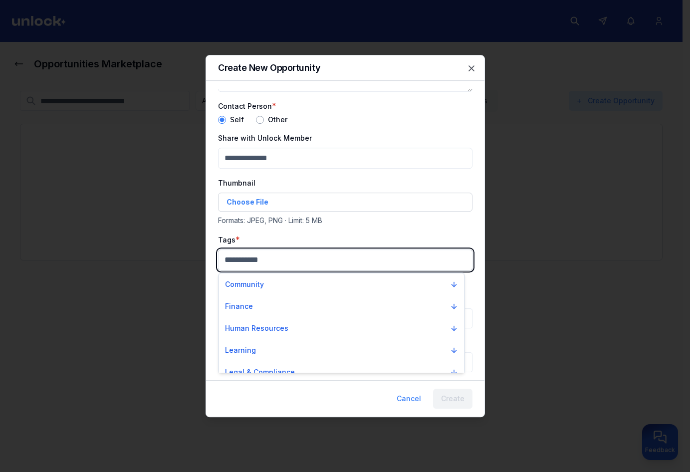
click at [249, 263] on body "**********" at bounding box center [341, 236] width 683 height 472
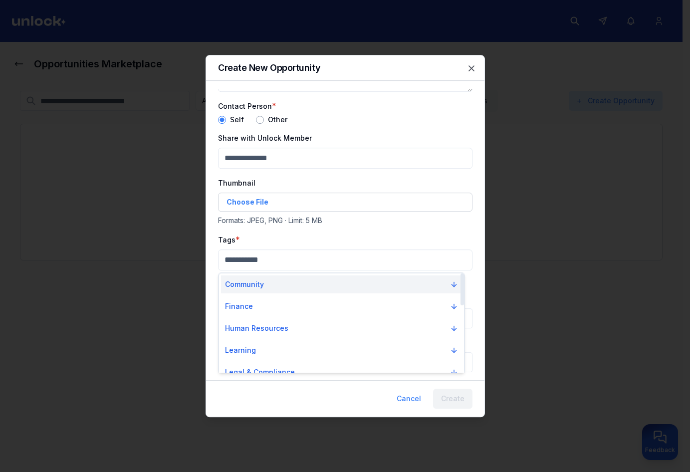
click at [252, 292] on button "Community" at bounding box center [341, 285] width 241 height 18
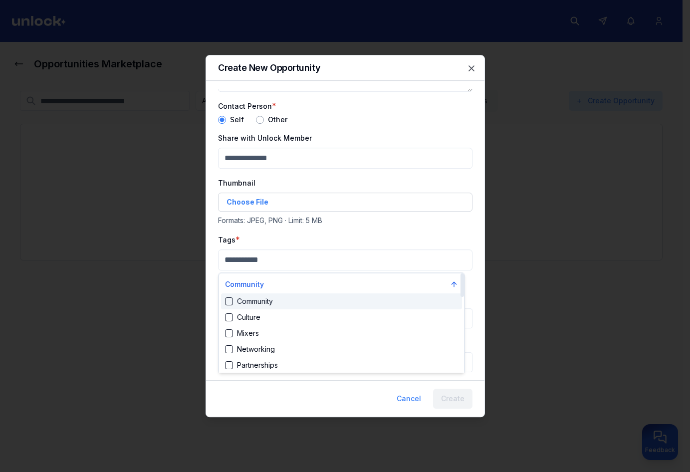
drag, startPoint x: 262, startPoint y: 307, endPoint x: 267, endPoint y: 313, distance: 7.8
click at [262, 308] on div "Community" at bounding box center [341, 302] width 241 height 16
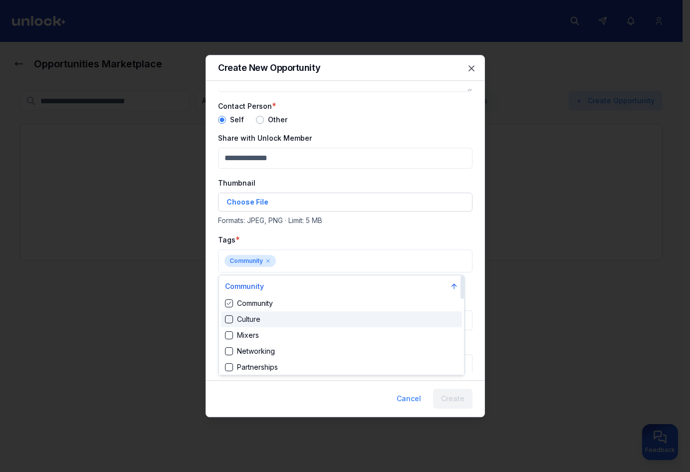
click at [269, 322] on div "Culture" at bounding box center [341, 319] width 241 height 16
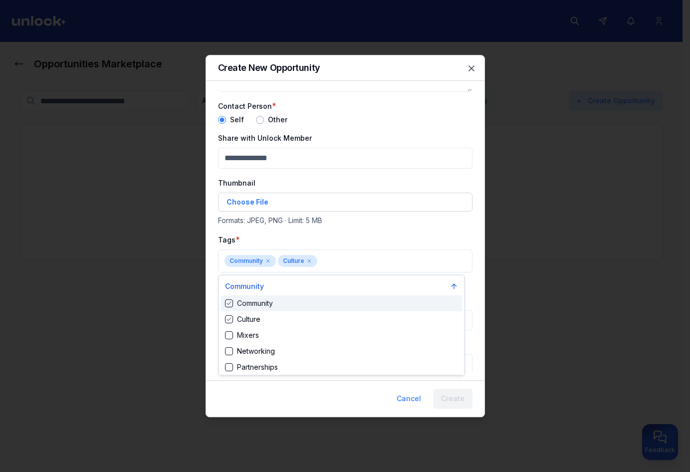
click at [315, 197] on div at bounding box center [345, 236] width 690 height 472
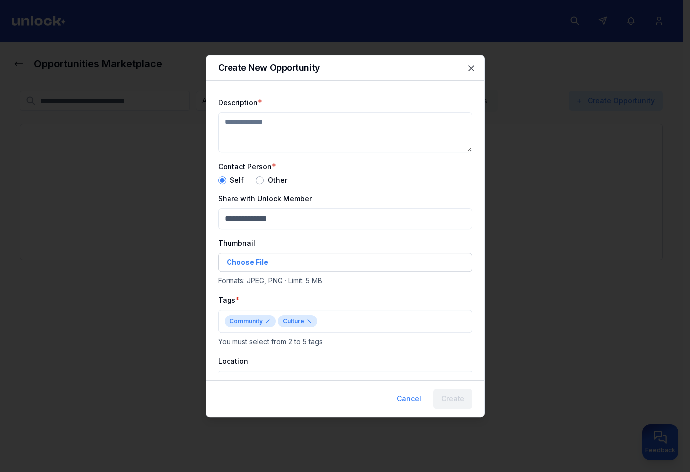
scroll to position [0, 0]
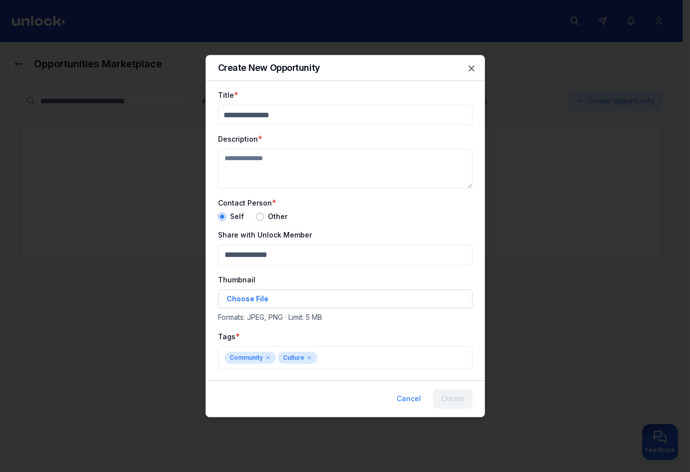
drag, startPoint x: 302, startPoint y: 133, endPoint x: 302, endPoint y: 140, distance: 7.5
click at [301, 136] on div "Description *" at bounding box center [345, 161] width 255 height 56
click at [295, 123] on input "Title" at bounding box center [345, 115] width 255 height 20
click at [283, 168] on textarea "Description" at bounding box center [345, 169] width 255 height 40
type textarea "*"
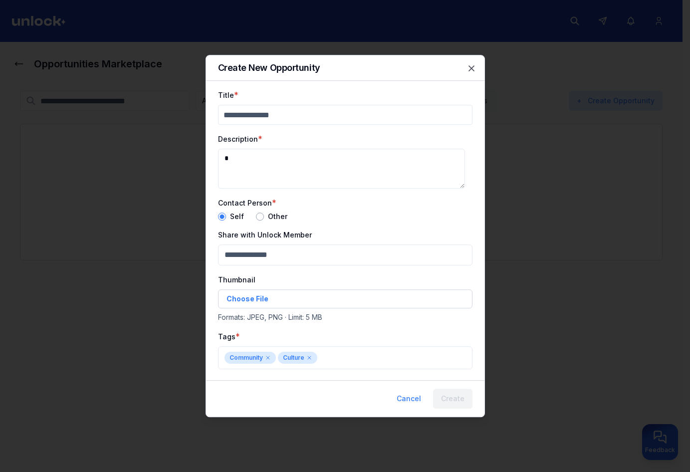
click at [282, 122] on input "Title" at bounding box center [345, 115] width 255 height 20
type input "*"
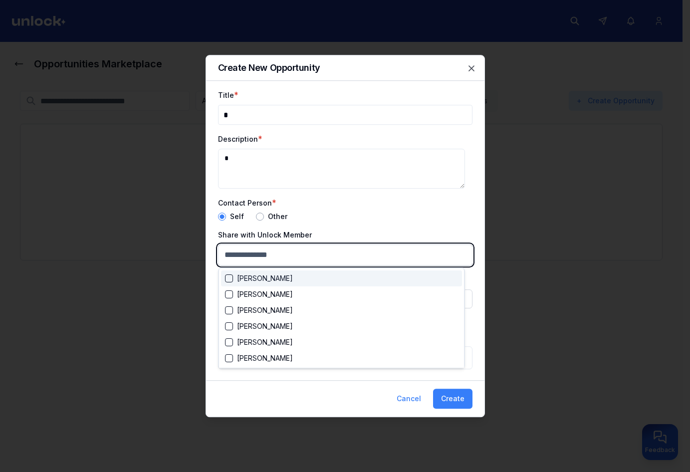
click at [255, 256] on body "**********" at bounding box center [341, 236] width 683 height 472
type input "***"
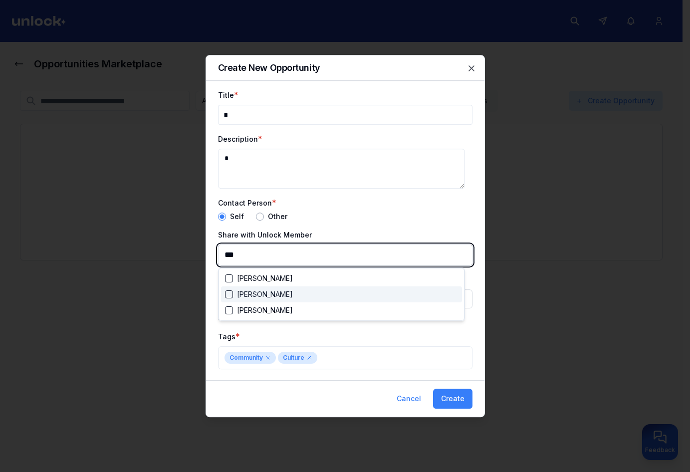
click at [258, 294] on div "[PERSON_NAME]" at bounding box center [259, 295] width 68 height 10
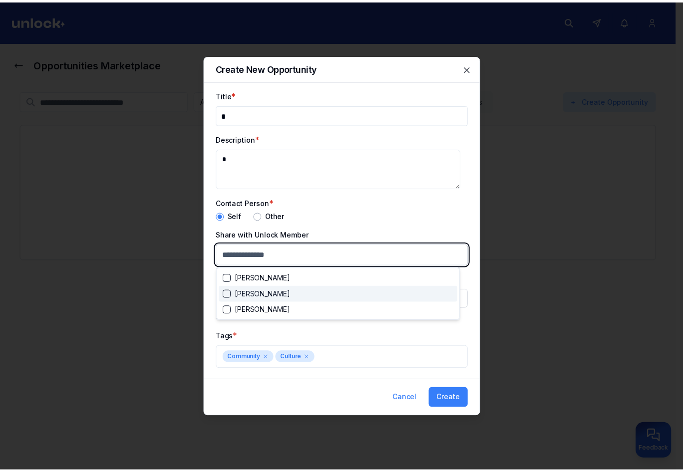
scroll to position [637, 0]
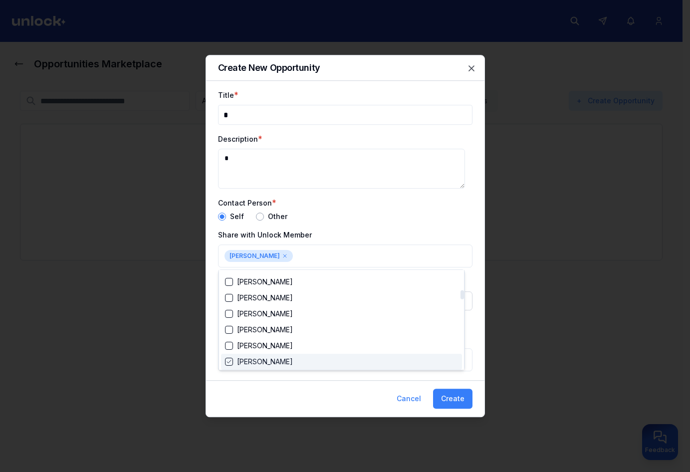
click at [448, 395] on div at bounding box center [345, 236] width 690 height 472
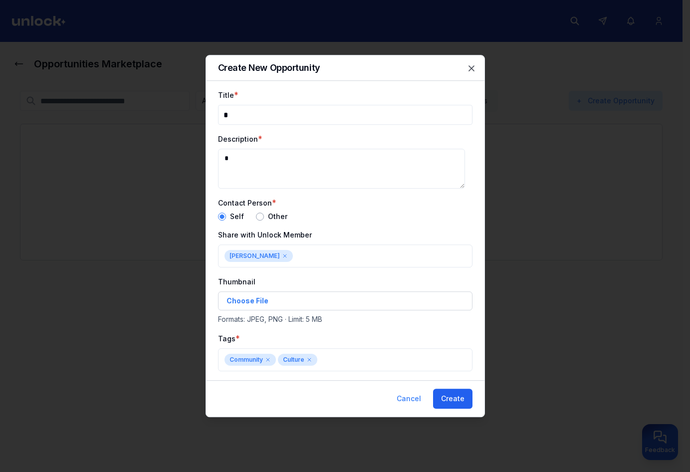
click at [456, 398] on button "Create" at bounding box center [452, 399] width 39 height 20
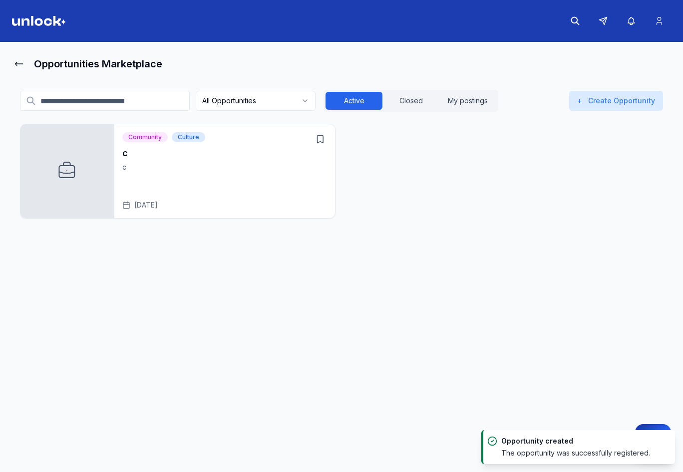
click at [292, 179] on div "c c [DATE]" at bounding box center [224, 178] width 205 height 64
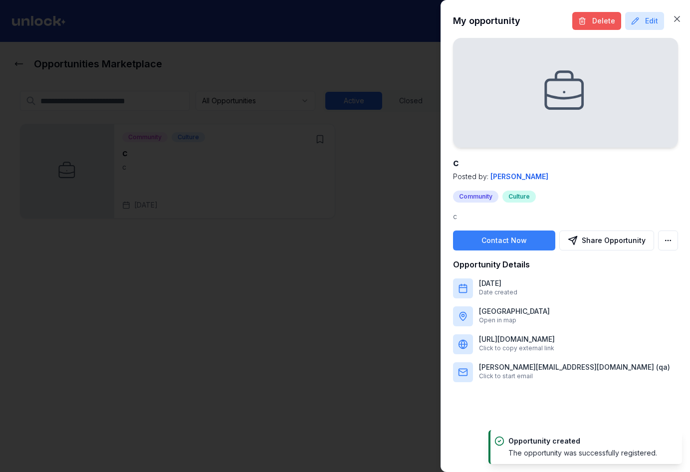
click at [616, 23] on button "Delete" at bounding box center [597, 21] width 49 height 18
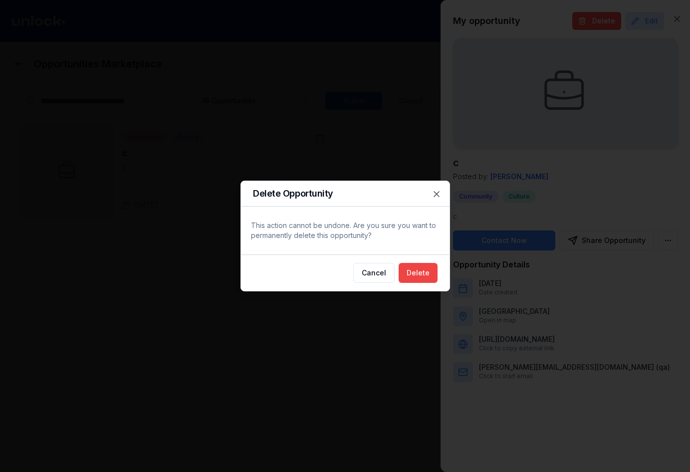
click at [427, 281] on button "Delete" at bounding box center [418, 273] width 39 height 20
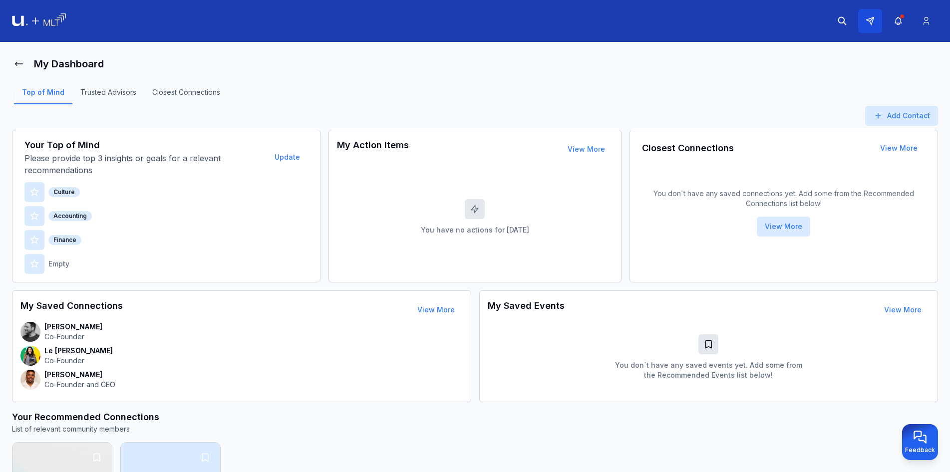
click at [870, 23] on icon at bounding box center [870, 20] width 9 height 9
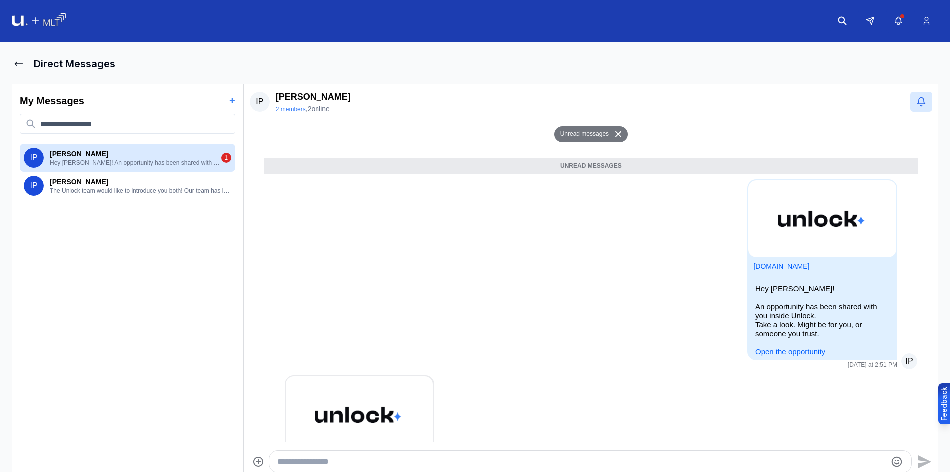
scroll to position [521, 0]
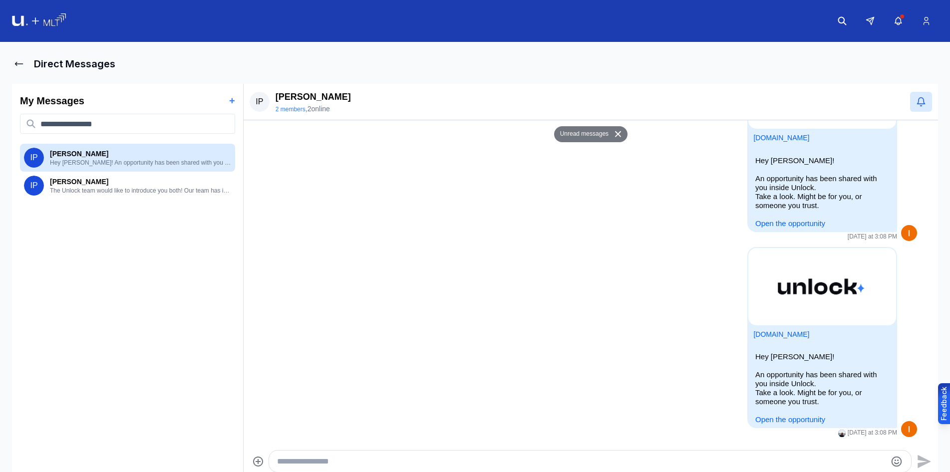
click at [563, 463] on textarea "Type your message" at bounding box center [581, 462] width 609 height 12
type textarea "*****"
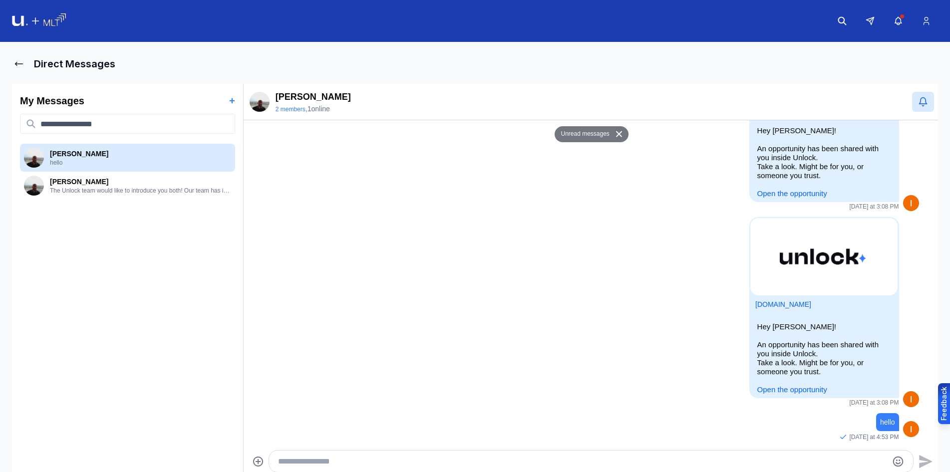
click at [629, 456] on textarea "Type your message" at bounding box center [582, 462] width 609 height 12
type textarea "*"
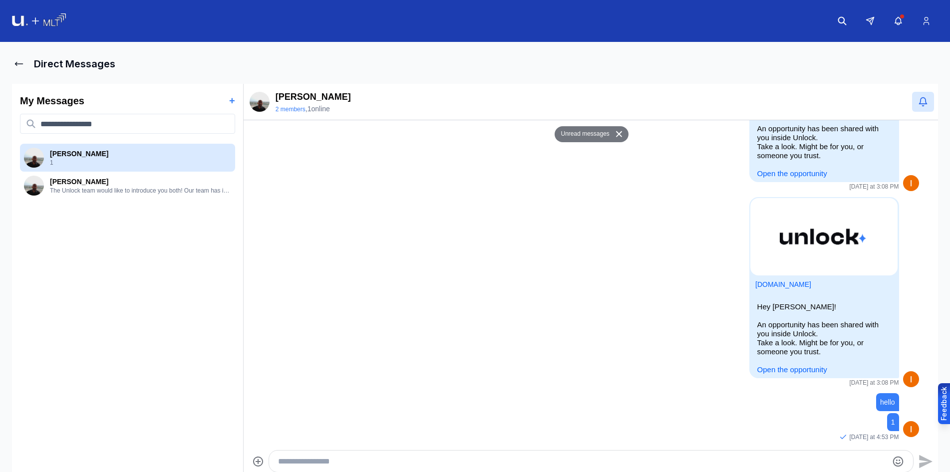
drag, startPoint x: 623, startPoint y: 468, endPoint x: 623, endPoint y: 457, distance: 11.5
click at [623, 466] on div at bounding box center [591, 461] width 644 height 21
click at [623, 457] on textarea "Type your message" at bounding box center [582, 462] width 609 height 12
type textarea "*"
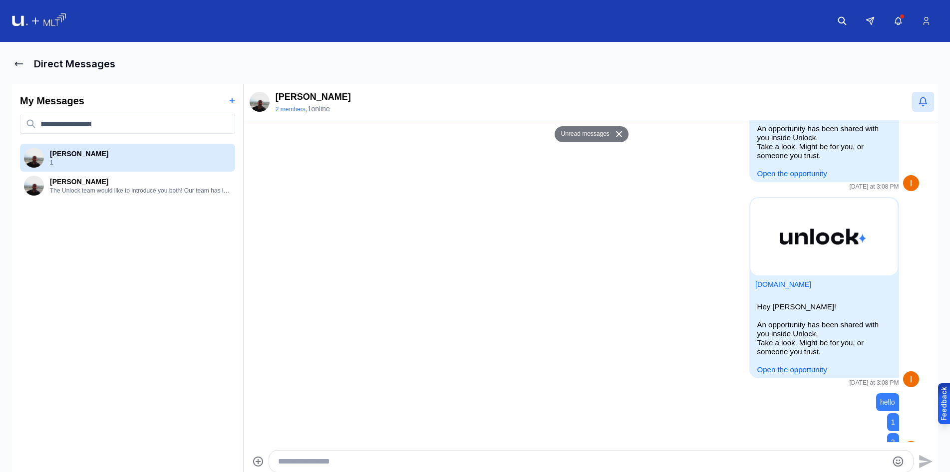
scroll to position [591, 0]
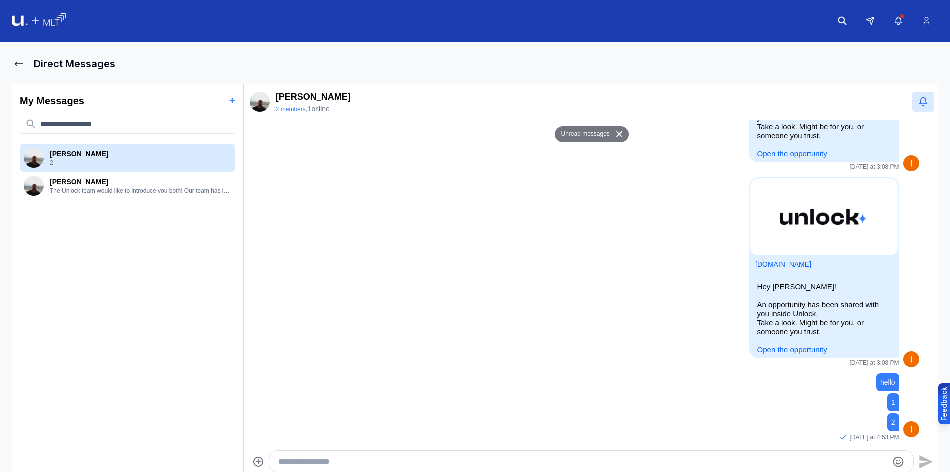
click at [593, 461] on textarea "Type your message" at bounding box center [582, 462] width 609 height 12
type textarea "*"
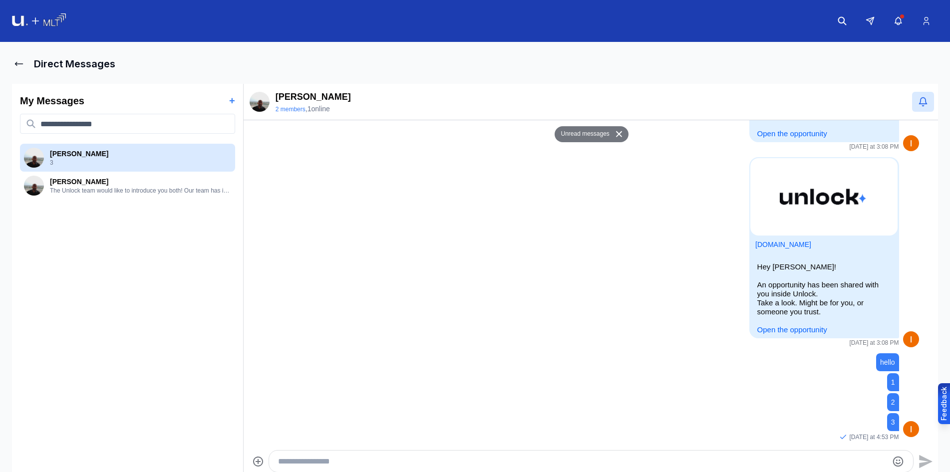
click at [595, 460] on textarea "Type your message" at bounding box center [582, 462] width 609 height 12
type textarea "*"
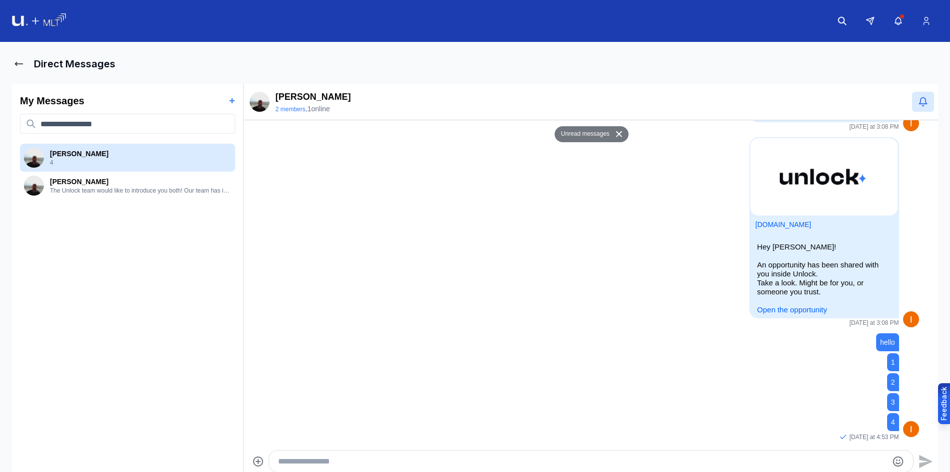
click at [25, 20] on img at bounding box center [39, 20] width 54 height 15
